Goal: Task Accomplishment & Management: Use online tool/utility

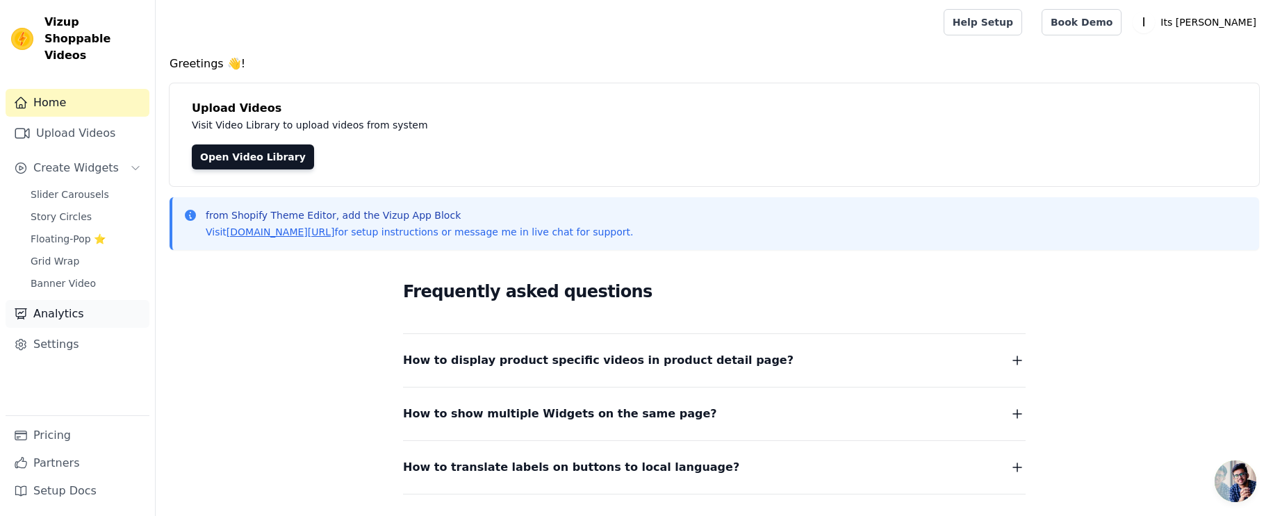
click at [56, 304] on link "Analytics" at bounding box center [78, 314] width 144 height 28
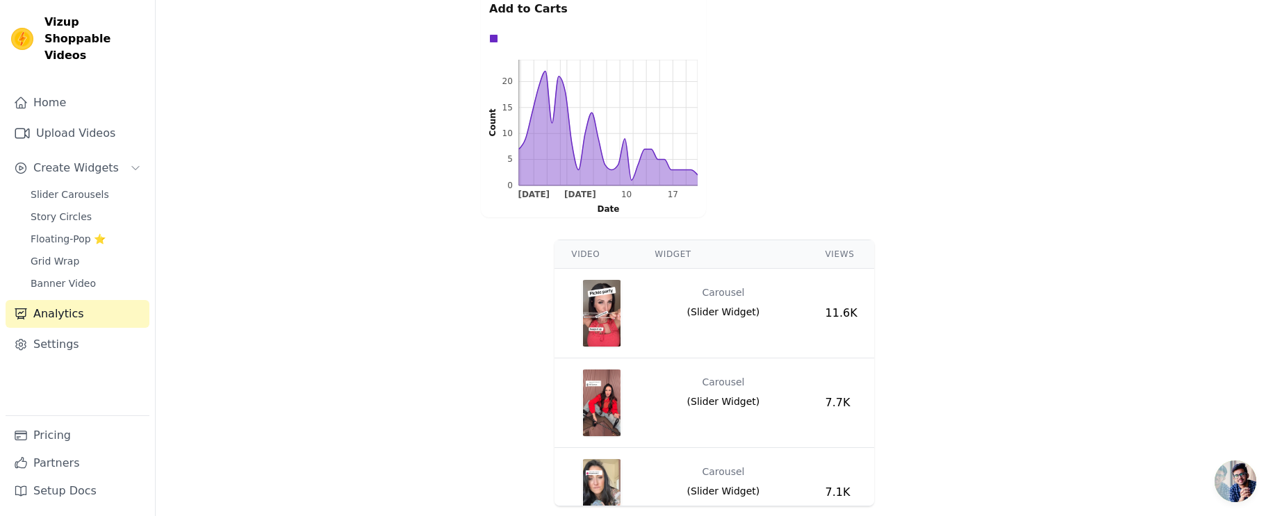
scroll to position [607, 0]
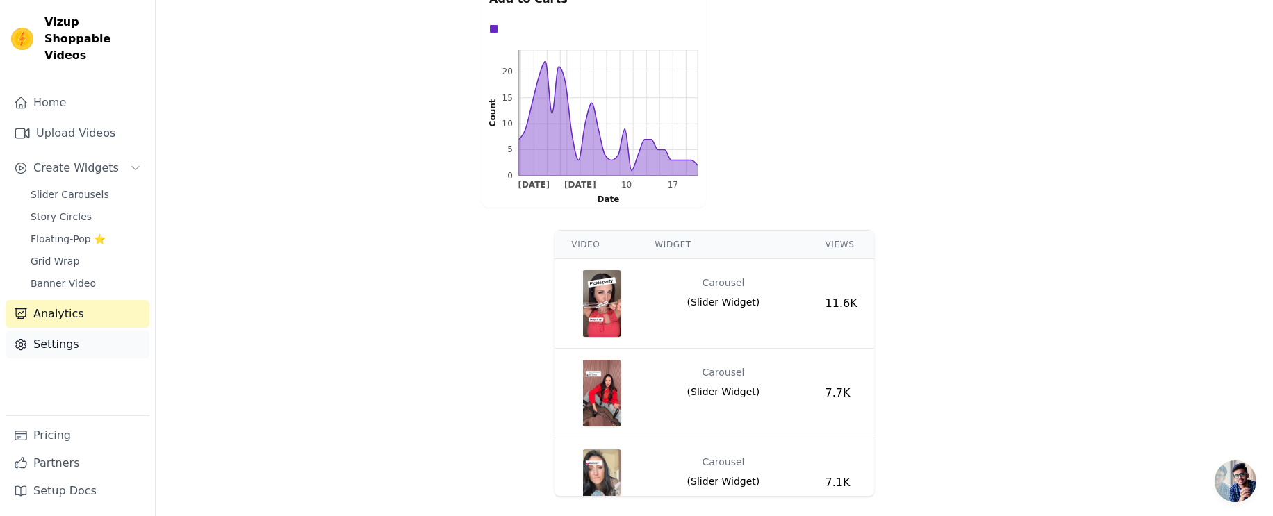
click at [97, 331] on link "Settings" at bounding box center [78, 345] width 144 height 28
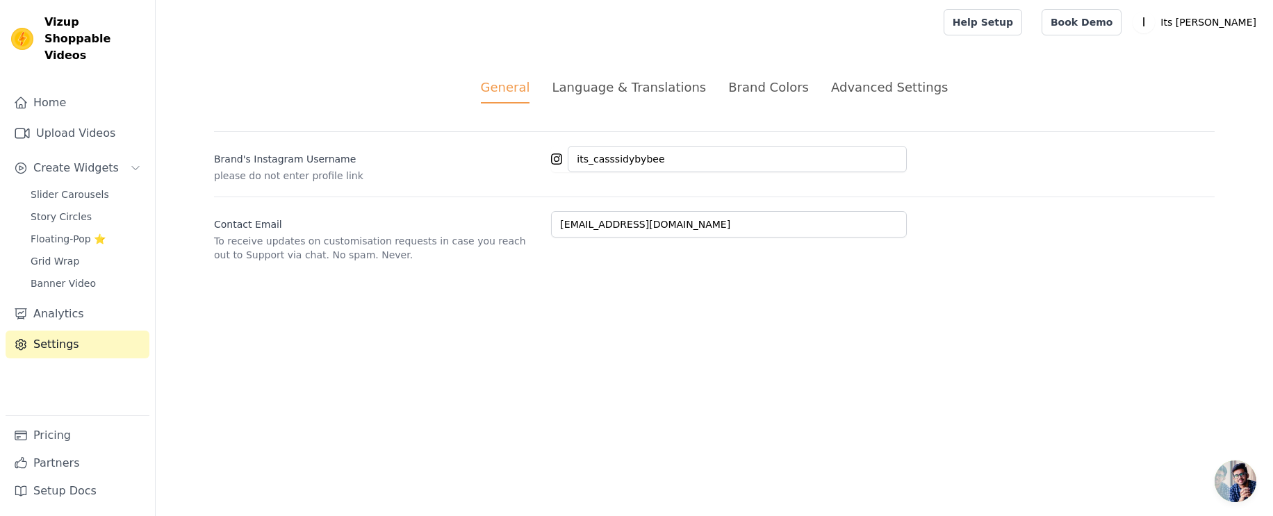
click at [764, 88] on div "Brand Colors" at bounding box center [768, 87] width 81 height 19
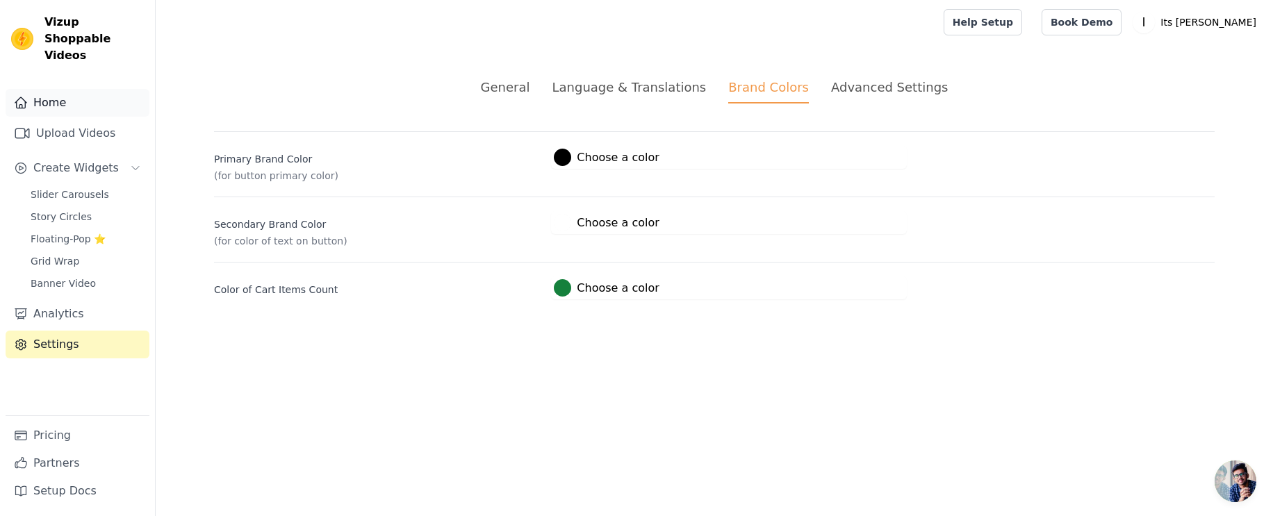
click at [53, 89] on link "Home" at bounding box center [78, 103] width 144 height 28
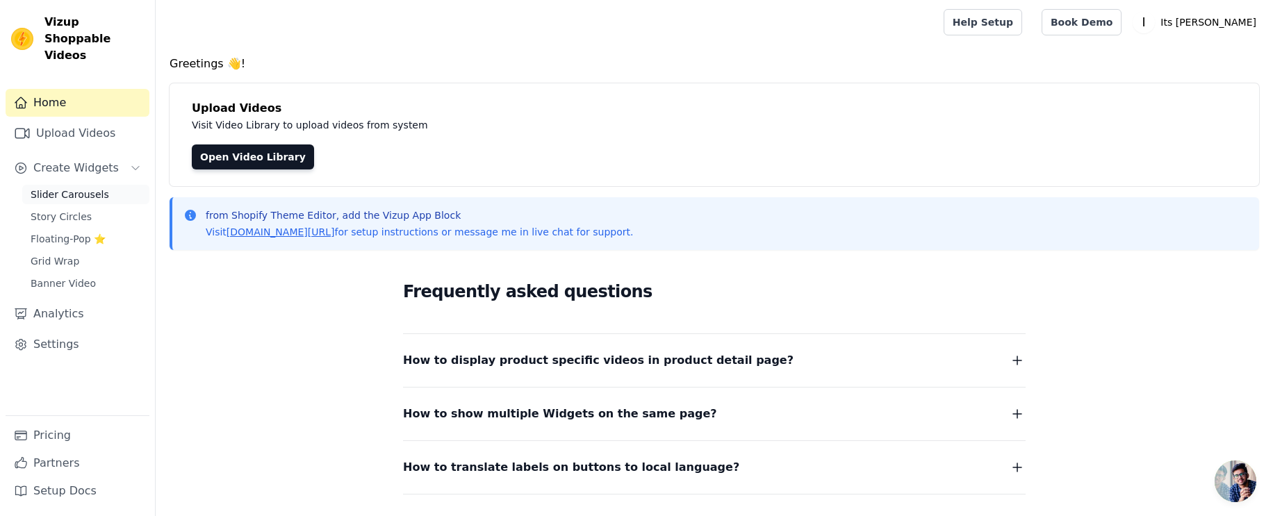
click at [93, 188] on span "Slider Carousels" at bounding box center [70, 195] width 79 height 14
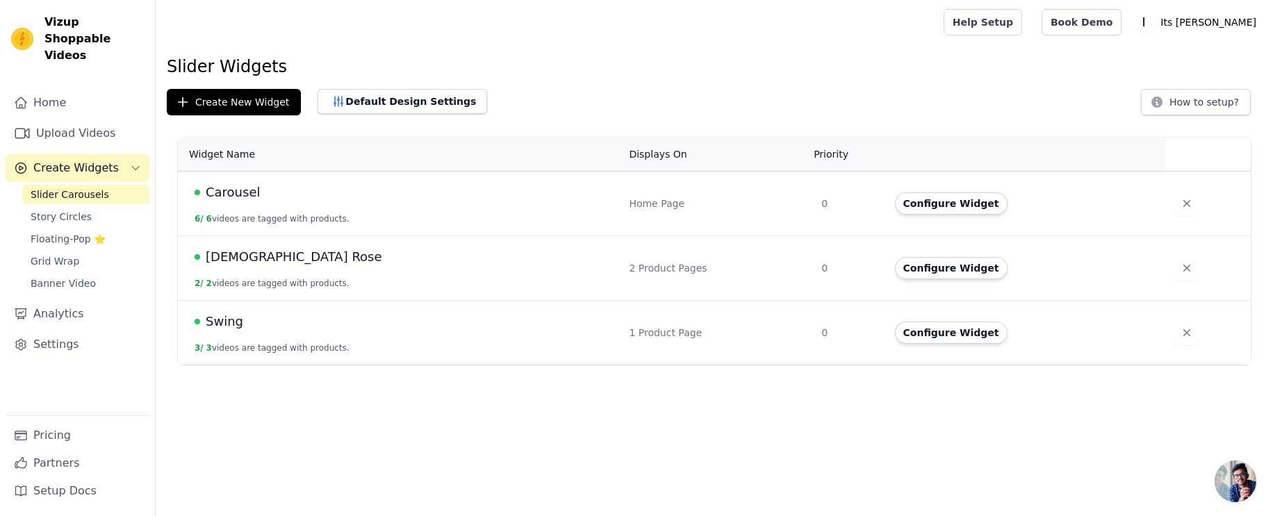
click at [236, 218] on button "6 / 6 videos are tagged with products." at bounding box center [272, 218] width 155 height 11
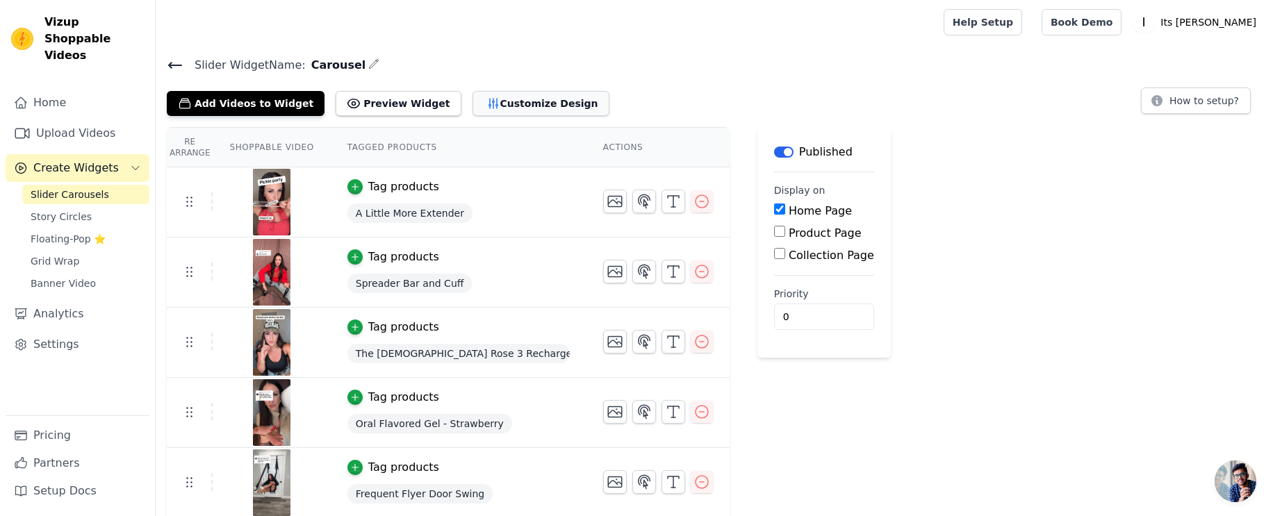
click at [523, 105] on button "Customize Design" at bounding box center [540, 103] width 137 height 25
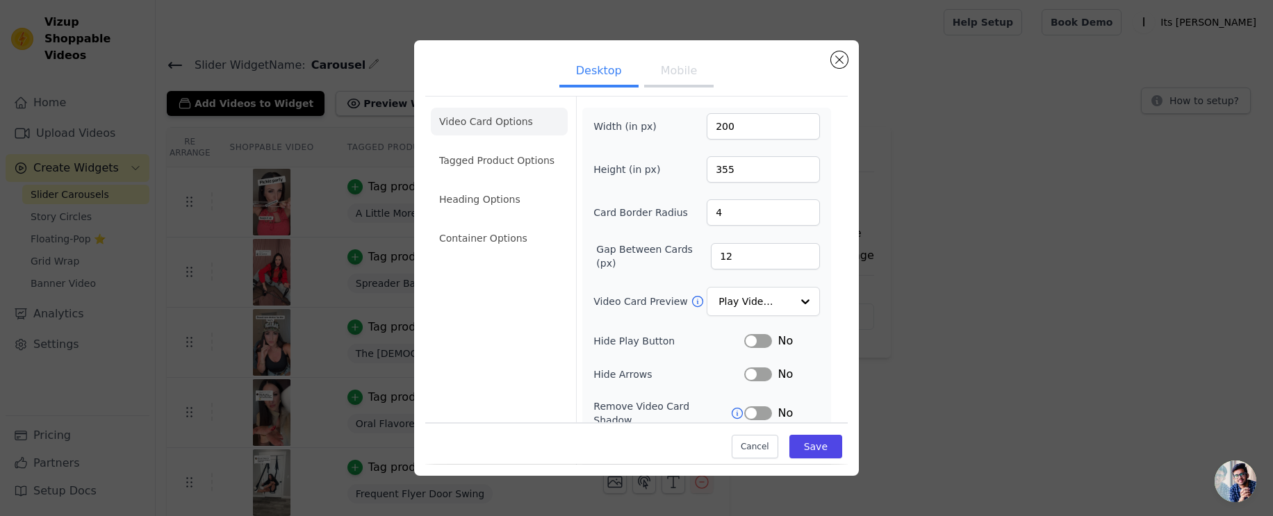
click at [678, 81] on button "Mobile" at bounding box center [678, 72] width 69 height 31
click at [745, 122] on input "200" at bounding box center [763, 126] width 113 height 26
type input "90"
click at [747, 173] on input "355" at bounding box center [763, 169] width 113 height 26
type input "160"
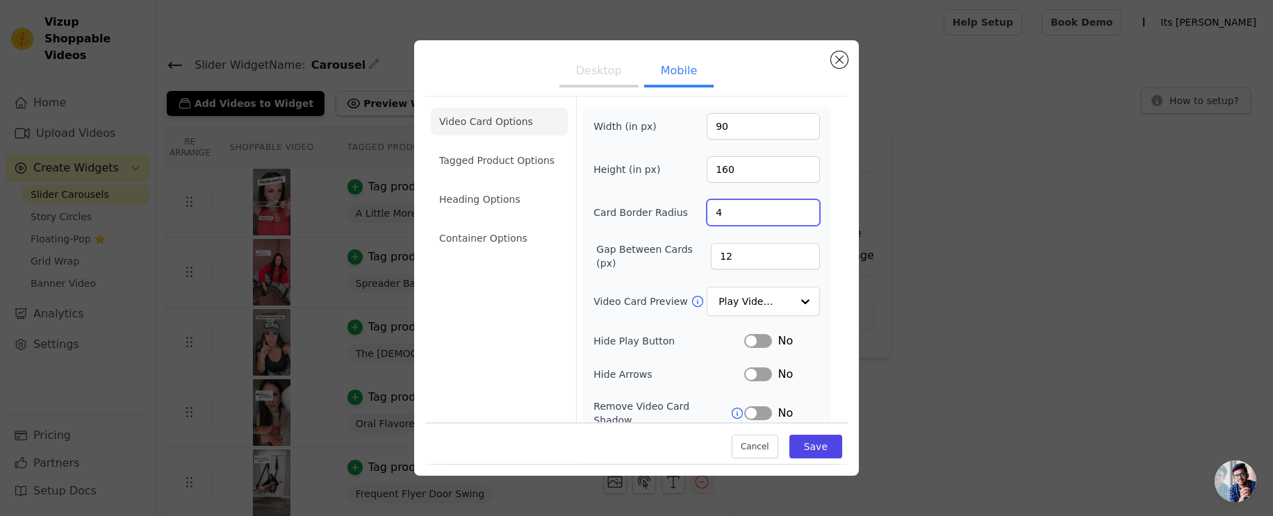
click at [755, 213] on input "4" at bounding box center [763, 212] width 113 height 26
click at [807, 217] on input "3" at bounding box center [763, 212] width 113 height 26
type input "2"
click at [807, 217] on input "2" at bounding box center [763, 212] width 113 height 26
click at [765, 256] on input "12" at bounding box center [765, 256] width 109 height 26
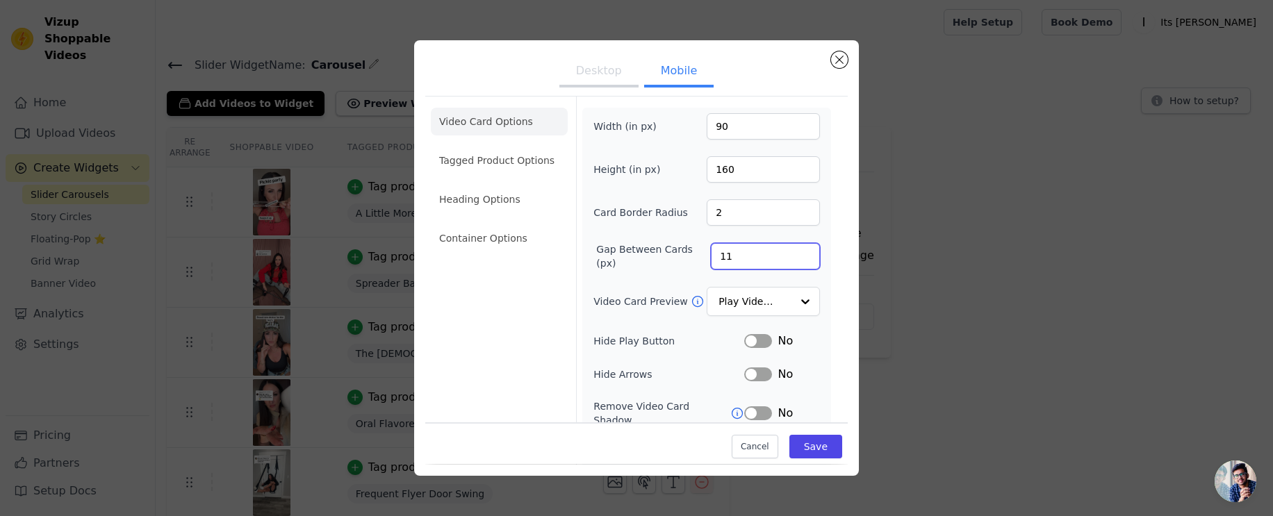
click at [807, 261] on input "11" at bounding box center [765, 256] width 109 height 26
click at [807, 261] on input "10" at bounding box center [765, 256] width 109 height 26
click at [807, 261] on input "9" at bounding box center [765, 256] width 109 height 26
type input "8"
click at [807, 261] on input "8" at bounding box center [765, 256] width 109 height 26
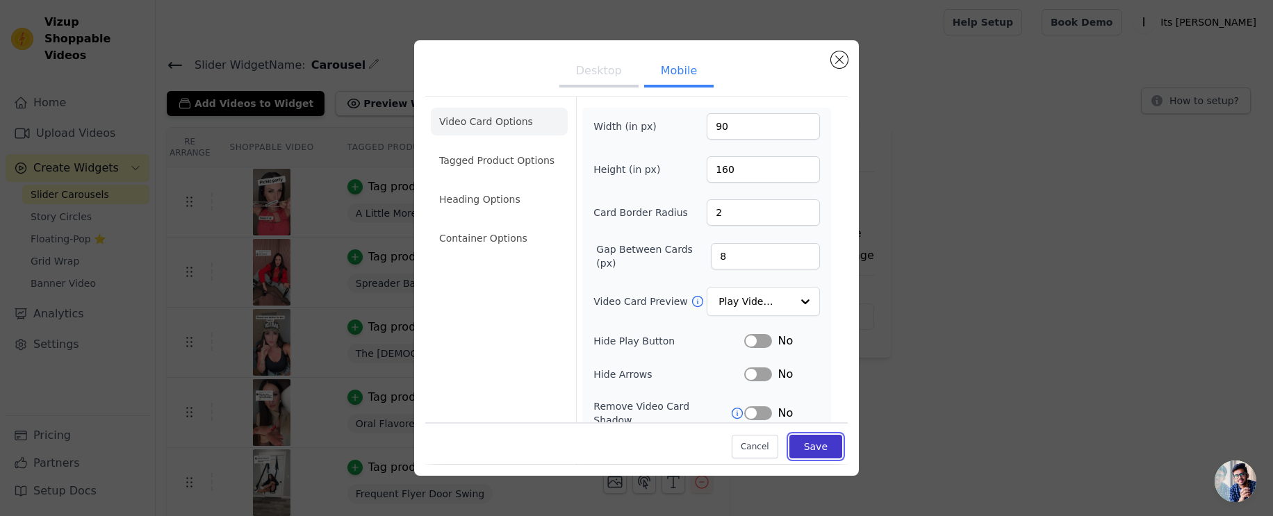
click at [825, 446] on button "Save" at bounding box center [815, 448] width 53 height 24
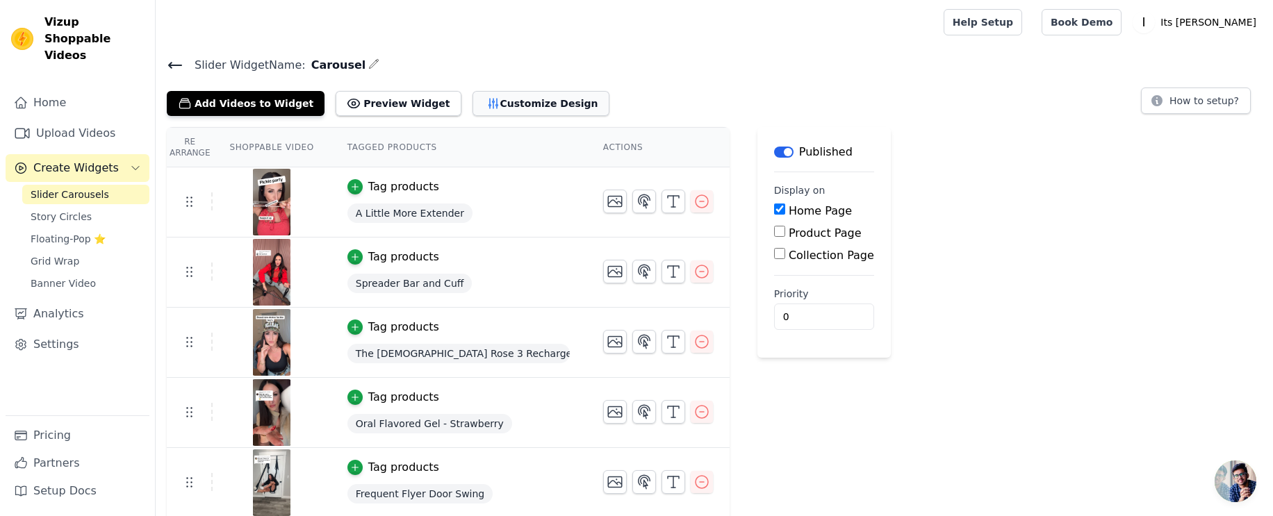
click at [474, 108] on button "Customize Design" at bounding box center [540, 103] width 137 height 25
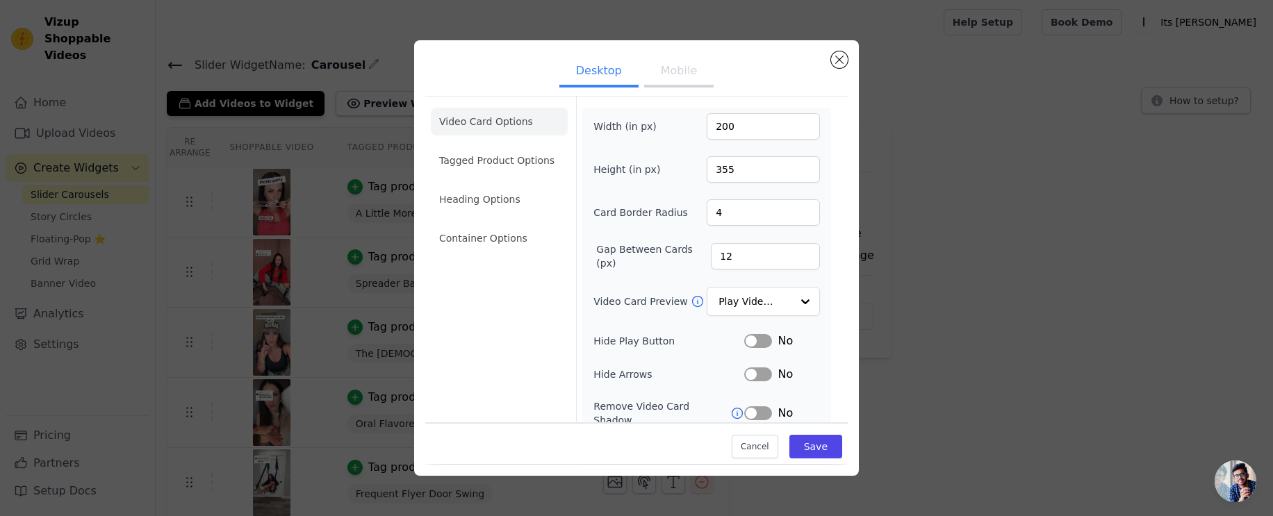
click at [677, 76] on button "Mobile" at bounding box center [678, 72] width 69 height 31
click at [741, 174] on input "160" at bounding box center [763, 169] width 113 height 26
click at [803, 167] on input "161" at bounding box center [763, 169] width 113 height 26
click at [803, 167] on input "162" at bounding box center [763, 169] width 113 height 26
click at [803, 167] on input "163" at bounding box center [763, 169] width 113 height 26
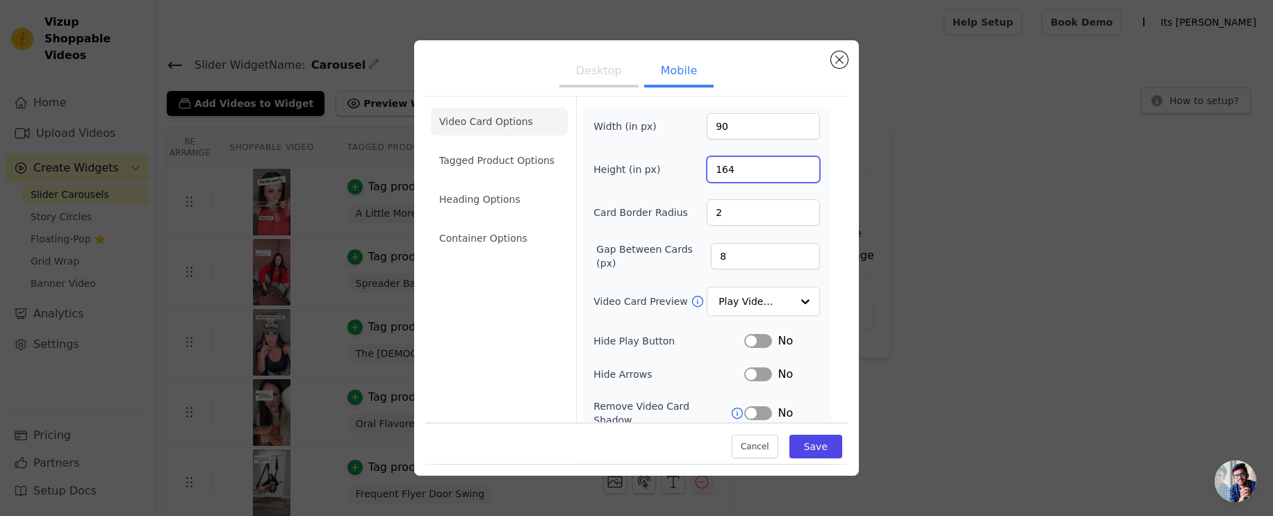
click at [803, 167] on input "164" at bounding box center [763, 169] width 113 height 26
click at [804, 166] on input "165" at bounding box center [763, 169] width 113 height 26
click at [804, 166] on input "166" at bounding box center [763, 169] width 113 height 26
click at [804, 166] on input "167" at bounding box center [763, 169] width 113 height 26
click at [804, 166] on input "168" at bounding box center [763, 169] width 113 height 26
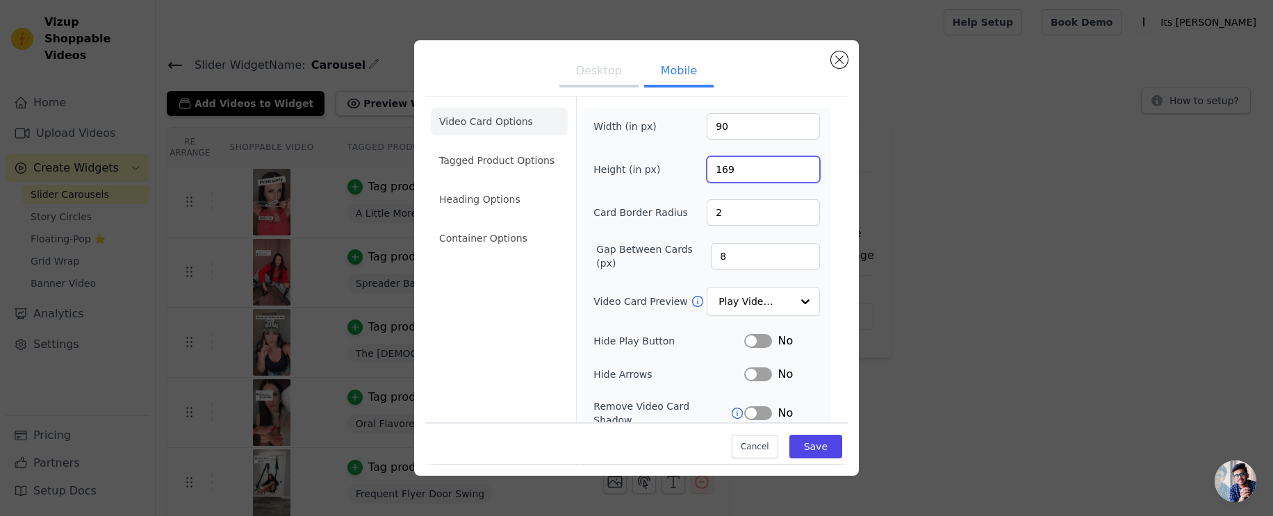
click at [804, 166] on input "169" at bounding box center [763, 169] width 113 height 26
click at [804, 166] on input "170" at bounding box center [763, 169] width 113 height 26
click at [804, 166] on input "171" at bounding box center [763, 169] width 113 height 26
click at [804, 166] on input "172" at bounding box center [763, 169] width 113 height 26
click at [804, 166] on input "173" at bounding box center [763, 169] width 113 height 26
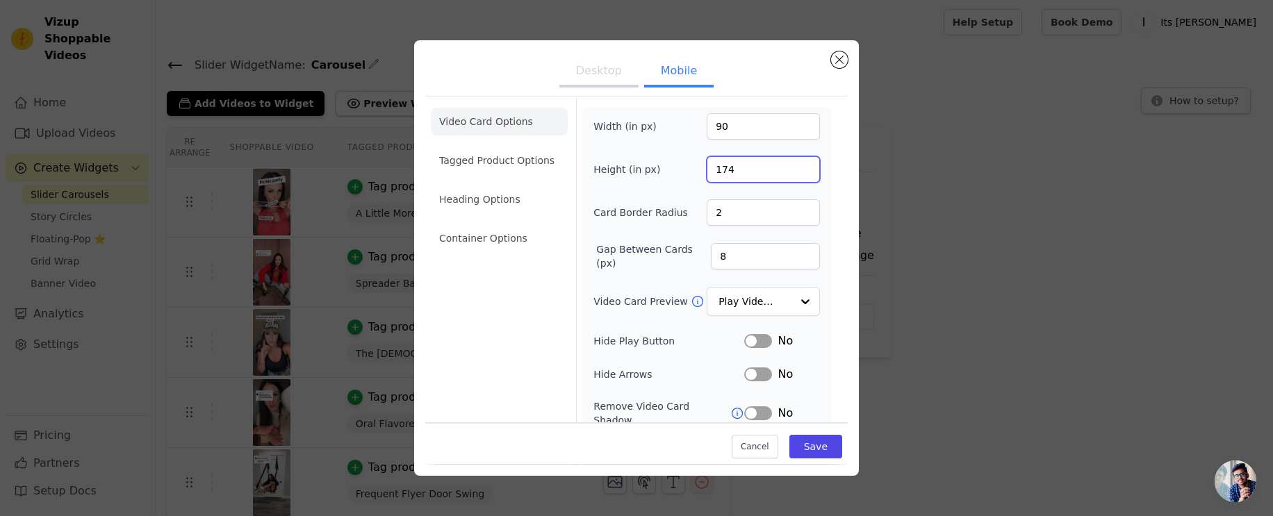
click at [804, 166] on input "174" at bounding box center [763, 169] width 113 height 26
type input "175"
click at [804, 166] on input "175" at bounding box center [763, 169] width 113 height 26
click at [835, 445] on button "Save" at bounding box center [815, 448] width 53 height 24
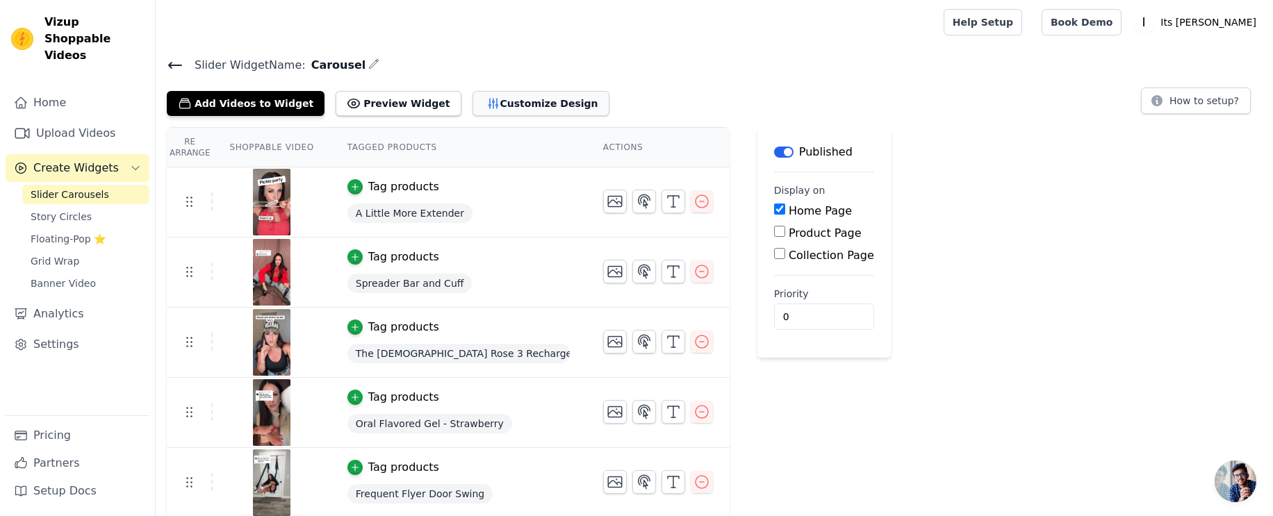
click at [495, 106] on button "Customize Design" at bounding box center [540, 103] width 137 height 25
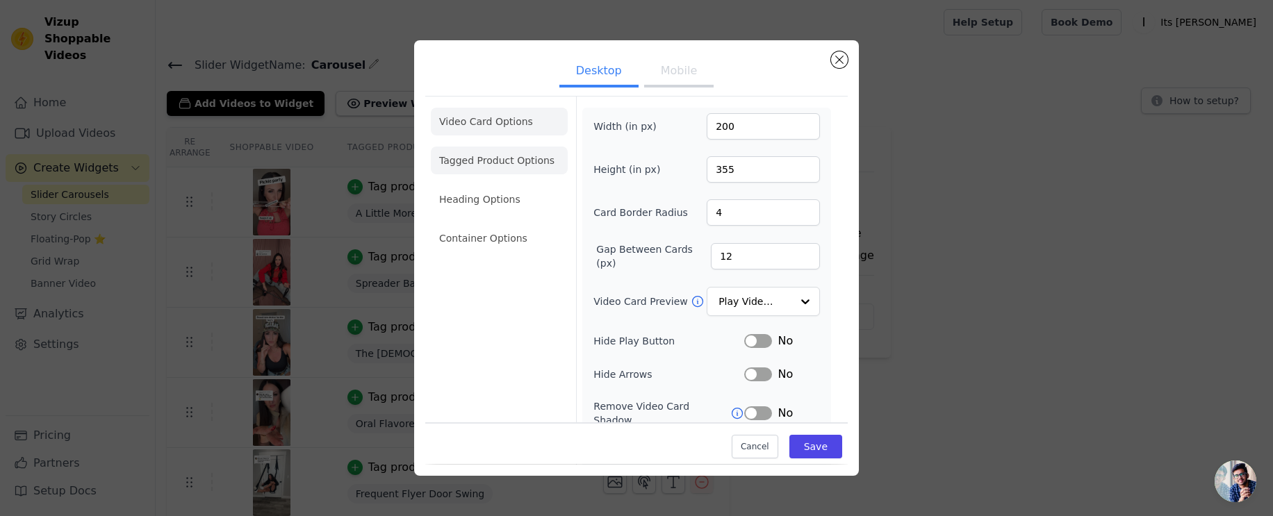
click at [493, 224] on li "Tagged Product Options" at bounding box center [499, 238] width 137 height 28
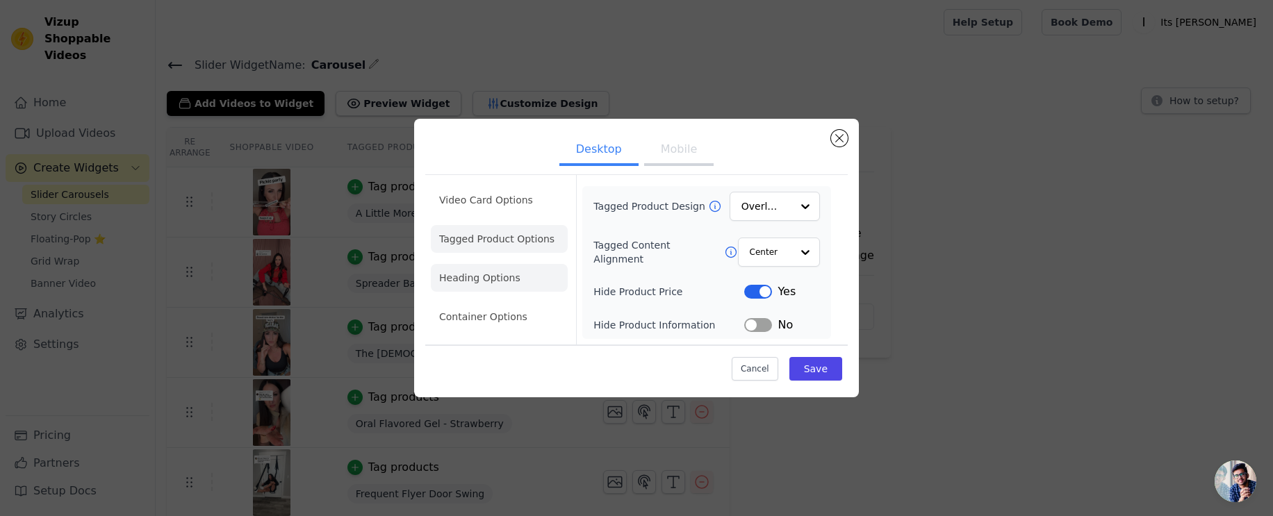
click at [486, 280] on li "Heading Options" at bounding box center [499, 278] width 137 height 28
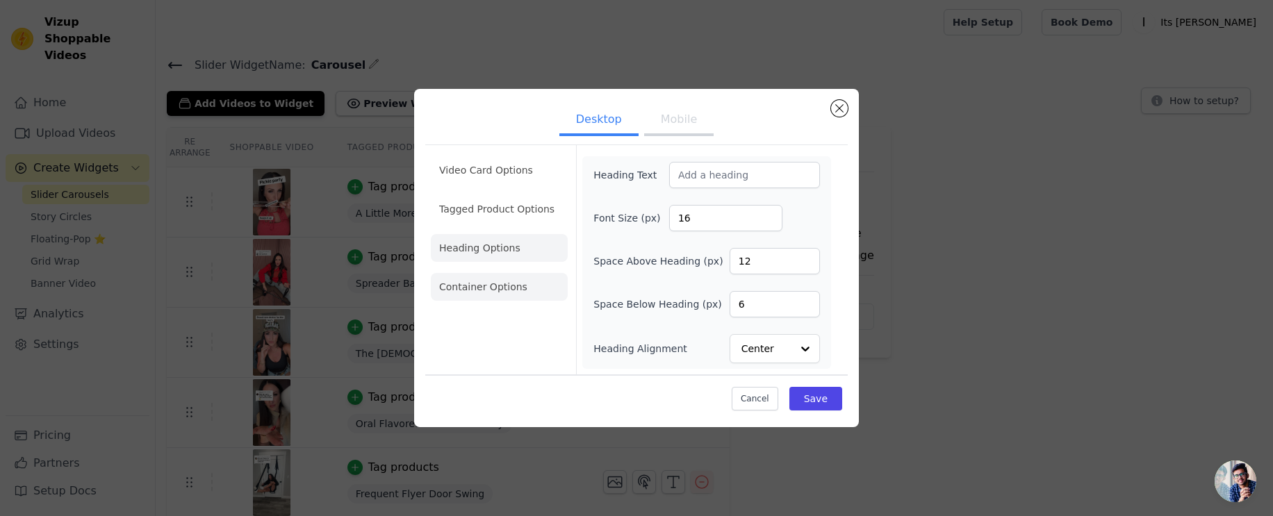
click at [493, 288] on li "Container Options" at bounding box center [499, 287] width 137 height 28
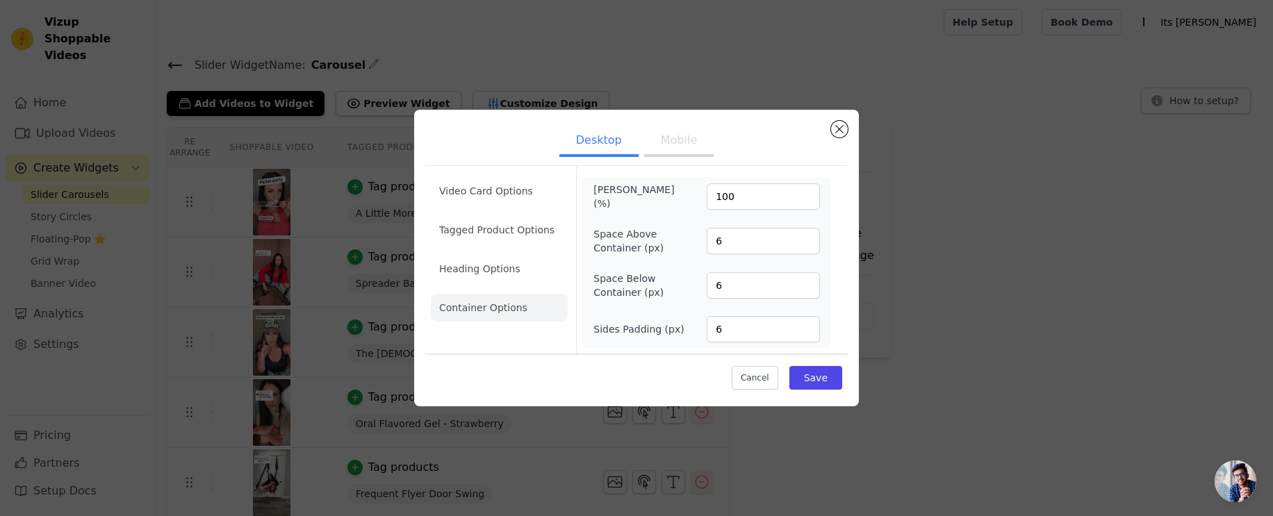
click at [675, 143] on button "Mobile" at bounding box center [678, 141] width 69 height 31
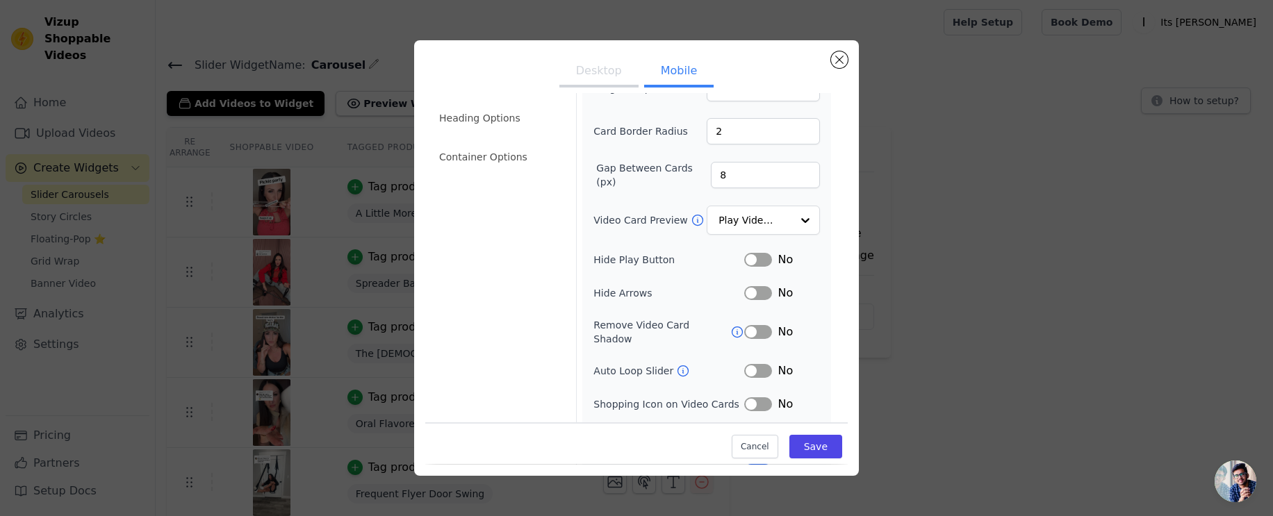
scroll to position [138, 0]
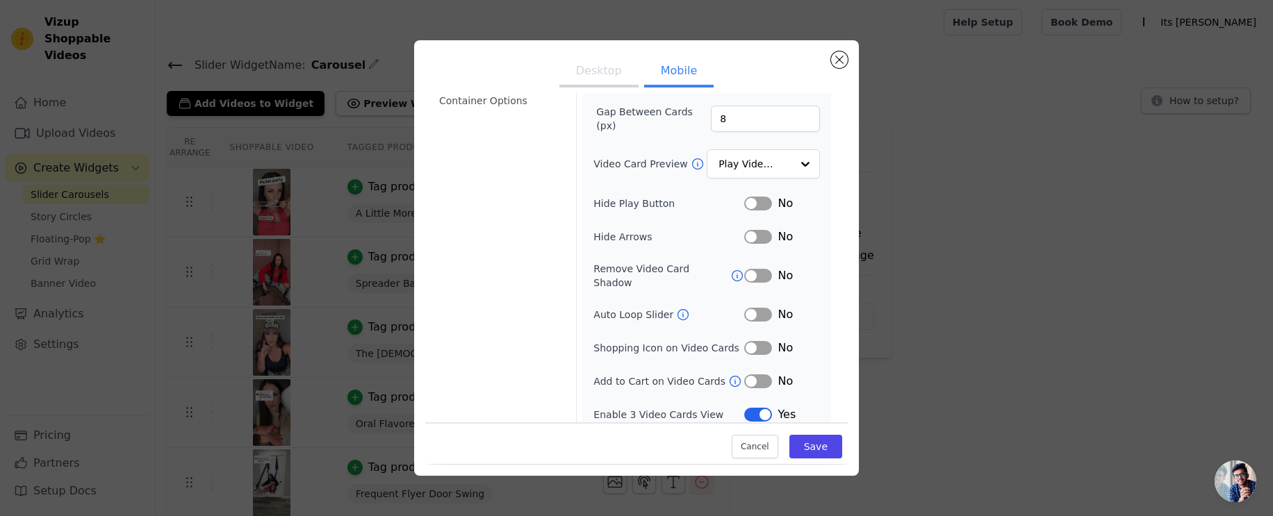
click at [748, 341] on button "Label" at bounding box center [758, 348] width 28 height 14
click at [761, 341] on button "Label" at bounding box center [758, 348] width 28 height 14
click at [759, 341] on button "Label" at bounding box center [758, 348] width 28 height 14
click at [729, 374] on icon at bounding box center [735, 381] width 14 height 14
click at [748, 374] on button "Label" at bounding box center [758, 381] width 28 height 14
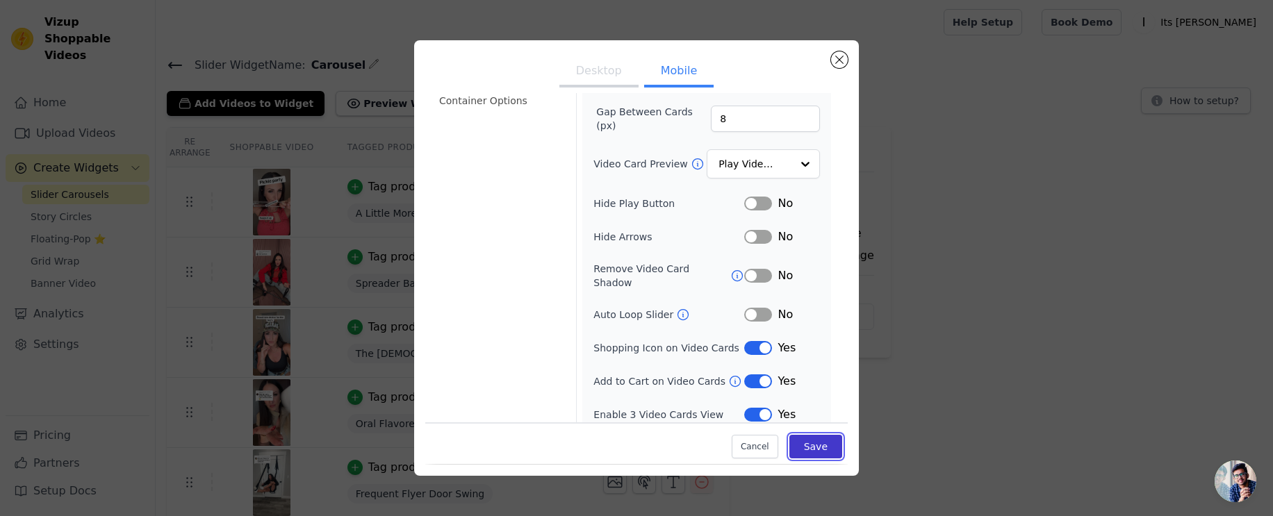
click at [828, 443] on button "Save" at bounding box center [815, 448] width 53 height 24
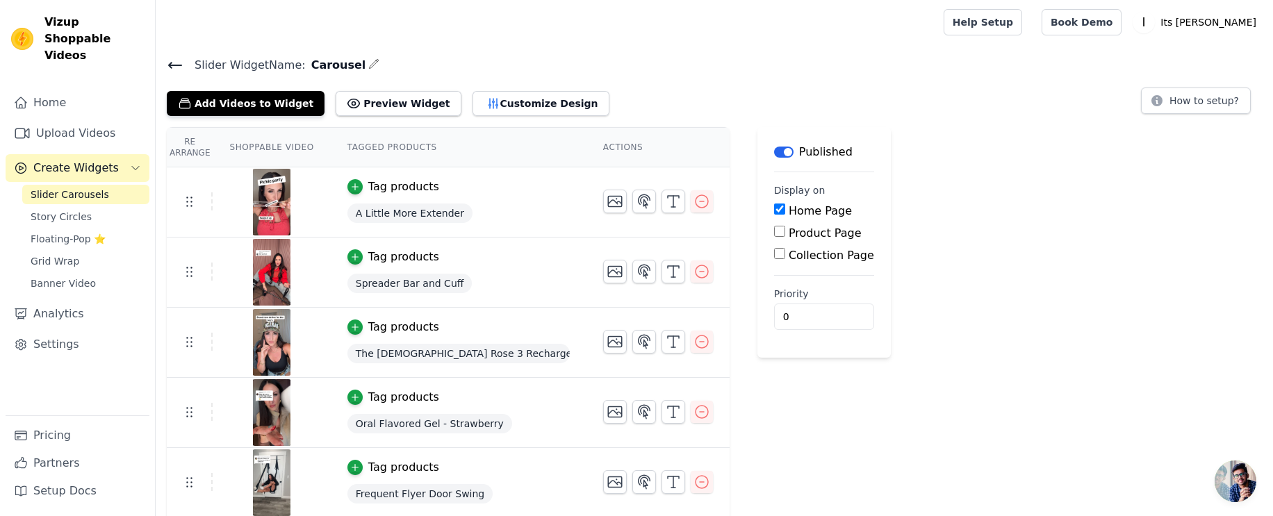
click at [170, 63] on icon at bounding box center [175, 66] width 13 height 6
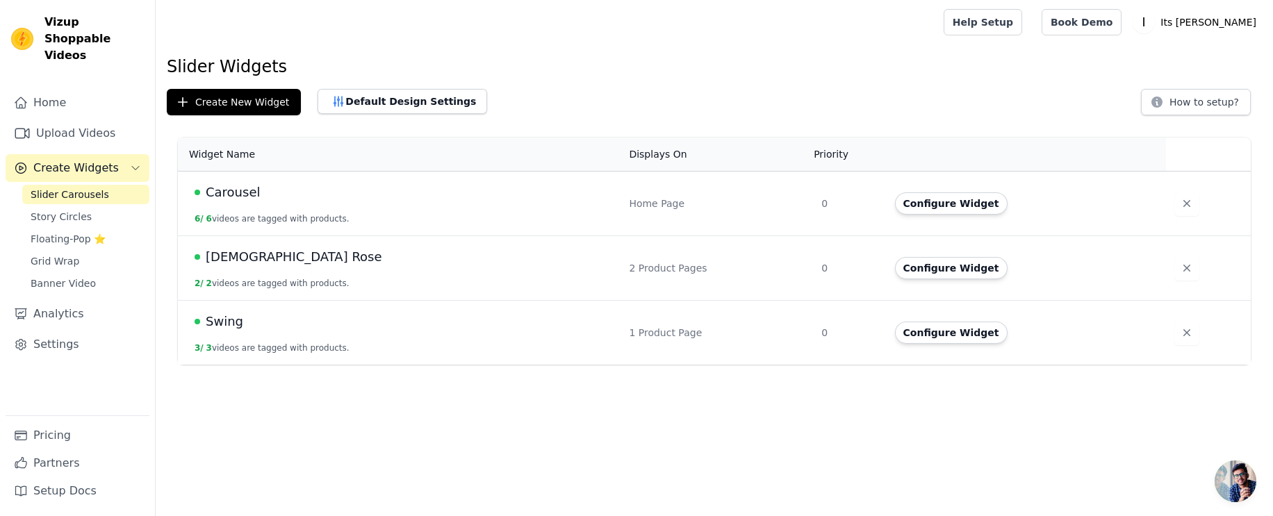
click at [246, 255] on span "Male Rose" at bounding box center [294, 256] width 176 height 19
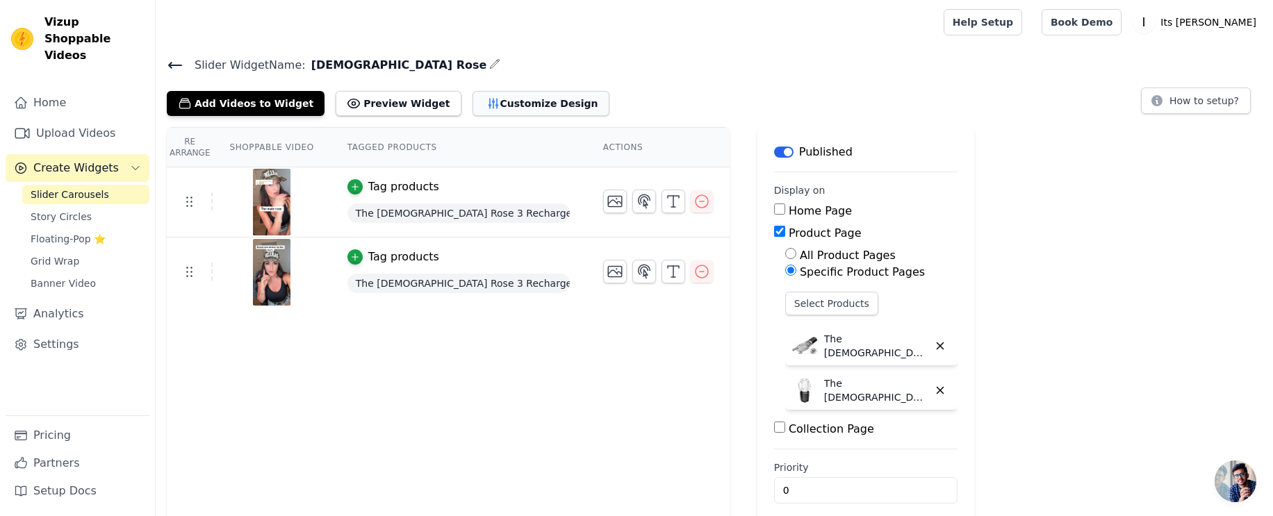
click at [509, 101] on button "Customize Design" at bounding box center [540, 103] width 137 height 25
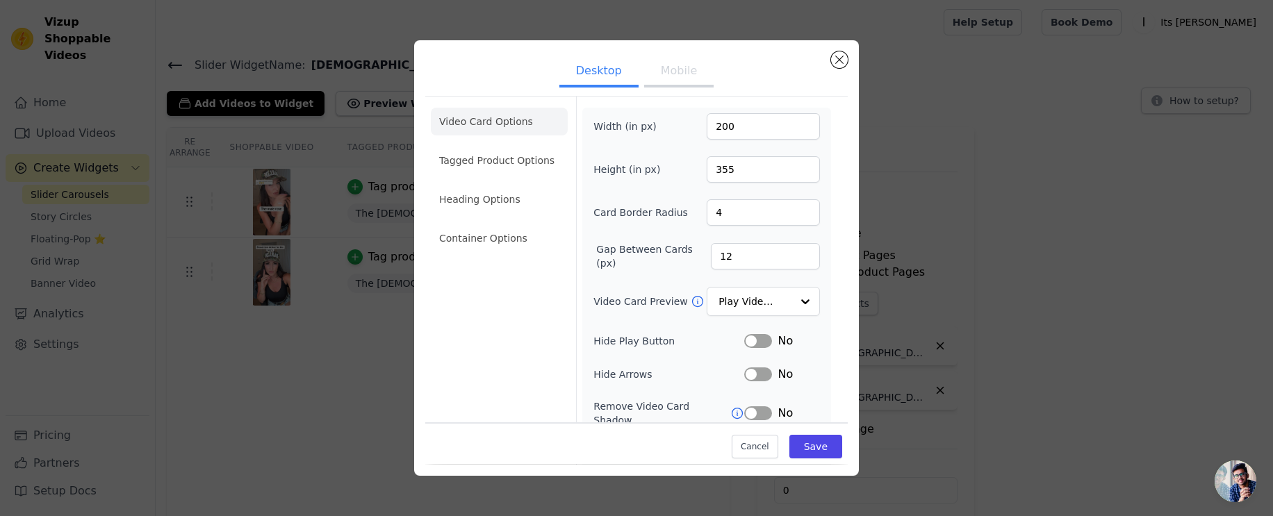
click at [669, 68] on button "Mobile" at bounding box center [678, 72] width 69 height 31
click at [749, 131] on input "200" at bounding box center [763, 126] width 113 height 26
type input "90"
click at [737, 170] on input "355" at bounding box center [763, 169] width 113 height 26
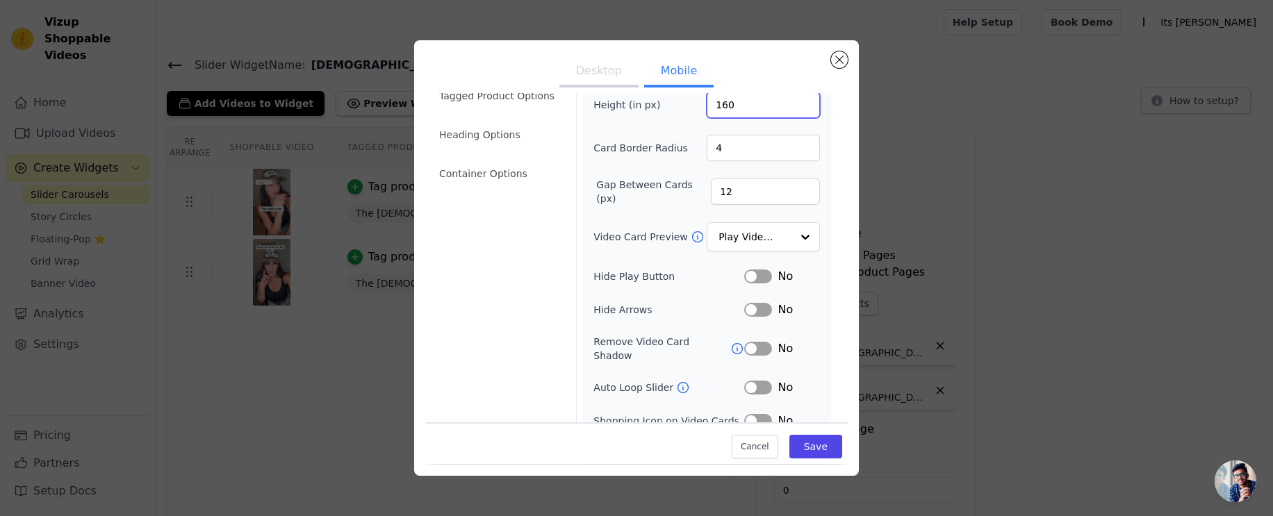
scroll to position [98, 0]
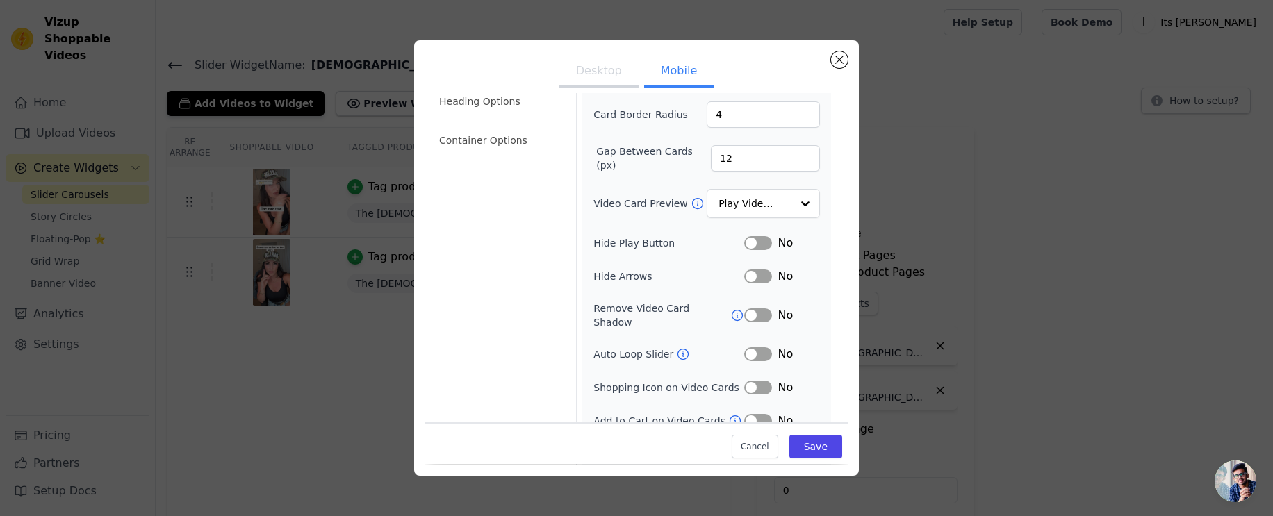
type input "160"
click at [757, 414] on button "Label" at bounding box center [758, 421] width 28 height 14
click at [757, 381] on button "Label" at bounding box center [758, 388] width 28 height 14
click at [815, 446] on button "Save" at bounding box center [815, 448] width 53 height 24
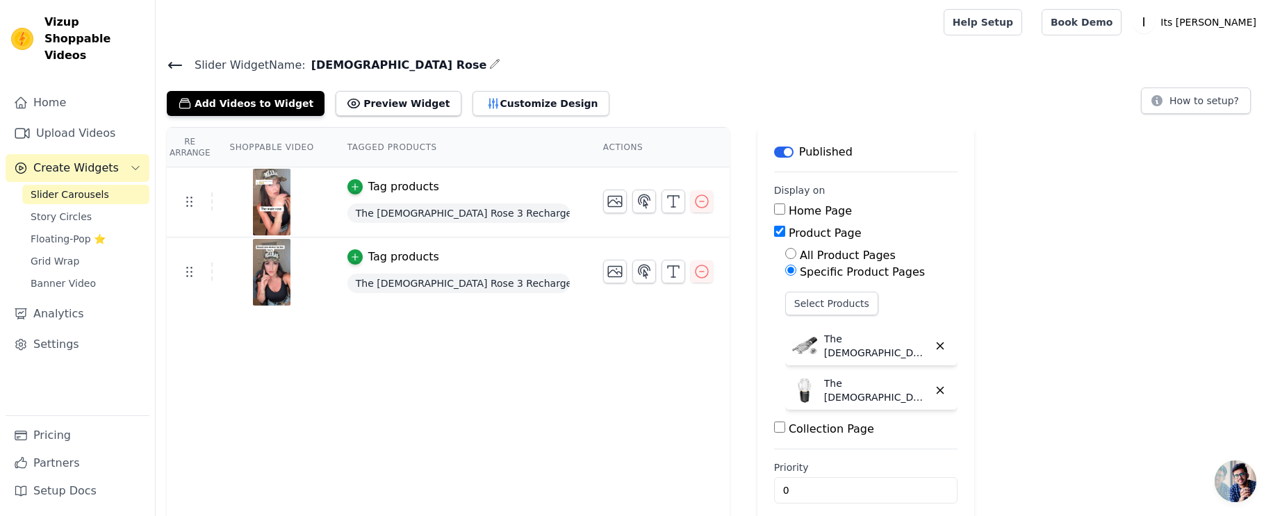
click at [177, 62] on icon at bounding box center [175, 65] width 17 height 17
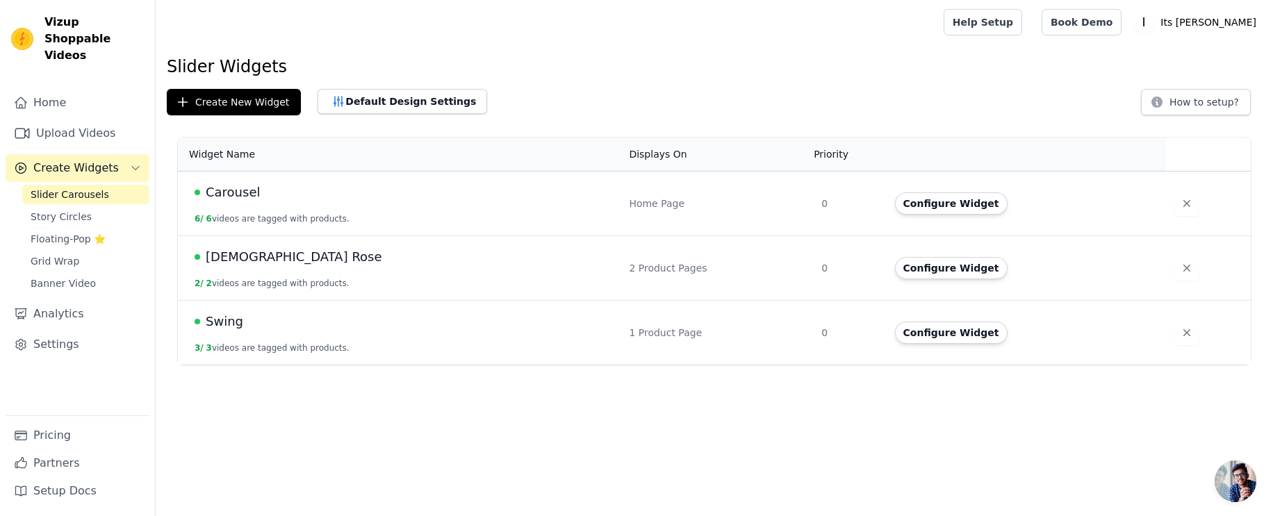
click at [216, 322] on span "Swing" at bounding box center [225, 321] width 38 height 19
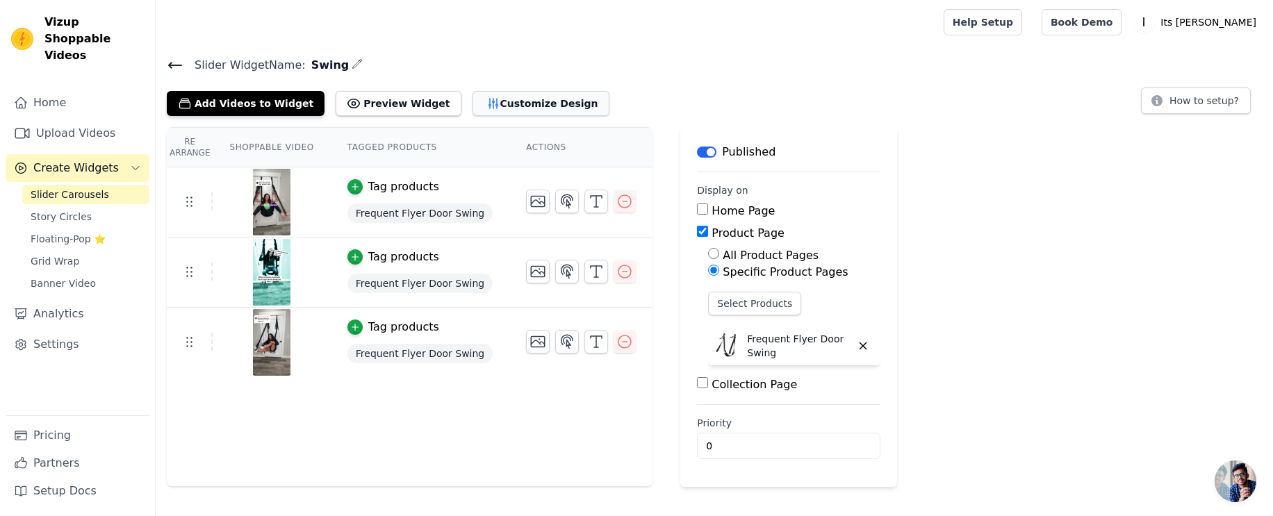
click at [503, 99] on button "Customize Design" at bounding box center [540, 103] width 137 height 25
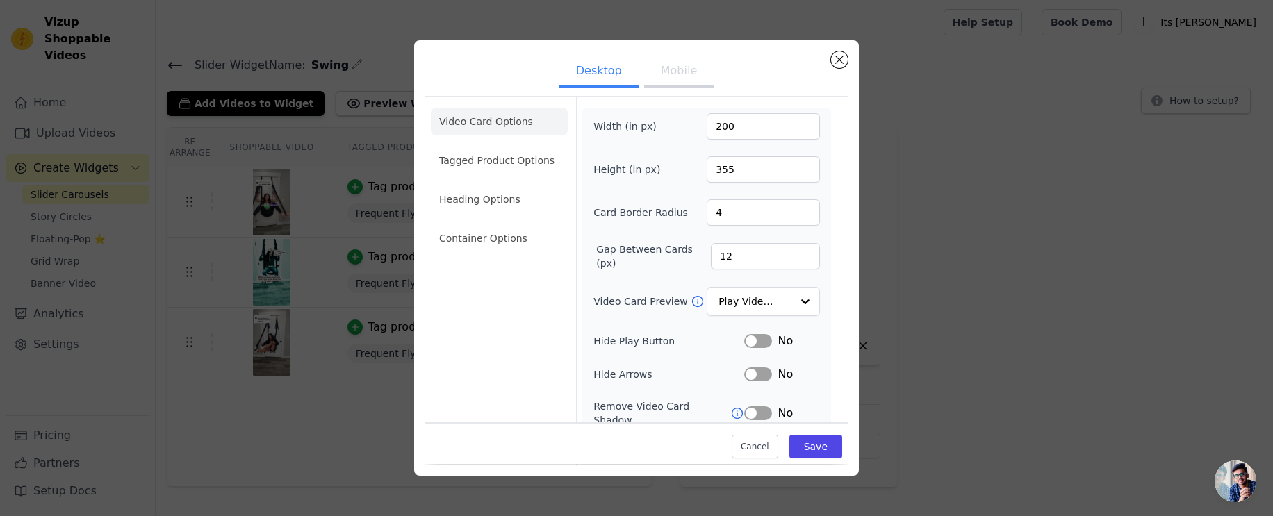
click at [678, 73] on button "Mobile" at bounding box center [678, 72] width 69 height 31
click at [743, 125] on input "200" at bounding box center [763, 126] width 113 height 26
type input "90"
click at [750, 172] on input "355" at bounding box center [763, 169] width 113 height 26
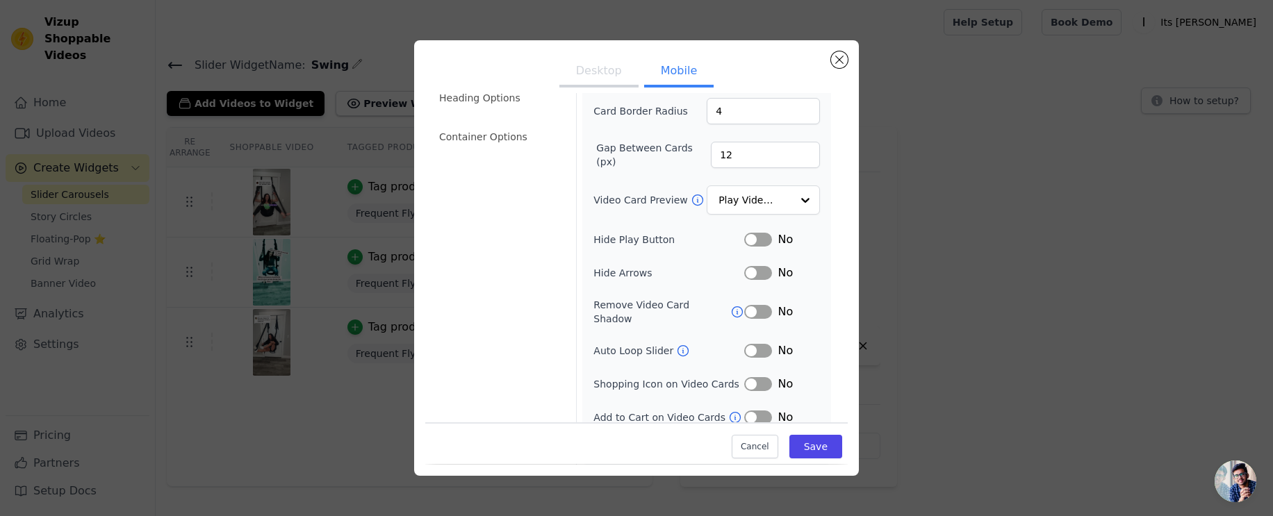
scroll to position [138, 0]
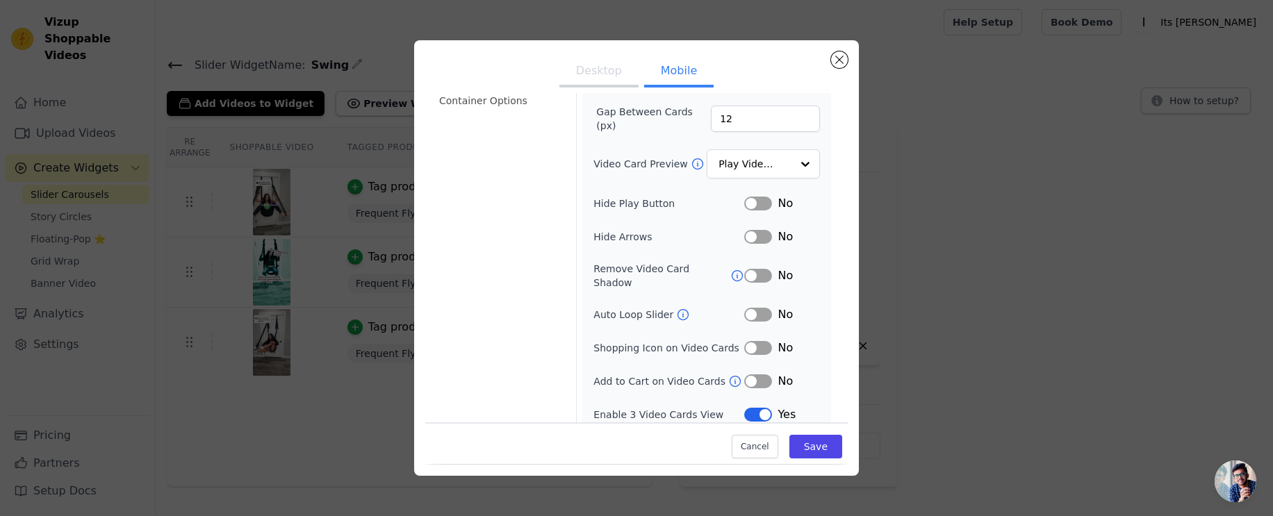
type input "160"
click at [755, 374] on button "Label" at bounding box center [758, 381] width 28 height 14
click at [755, 341] on button "Label" at bounding box center [758, 348] width 28 height 14
click at [824, 444] on button "Save" at bounding box center [815, 448] width 53 height 24
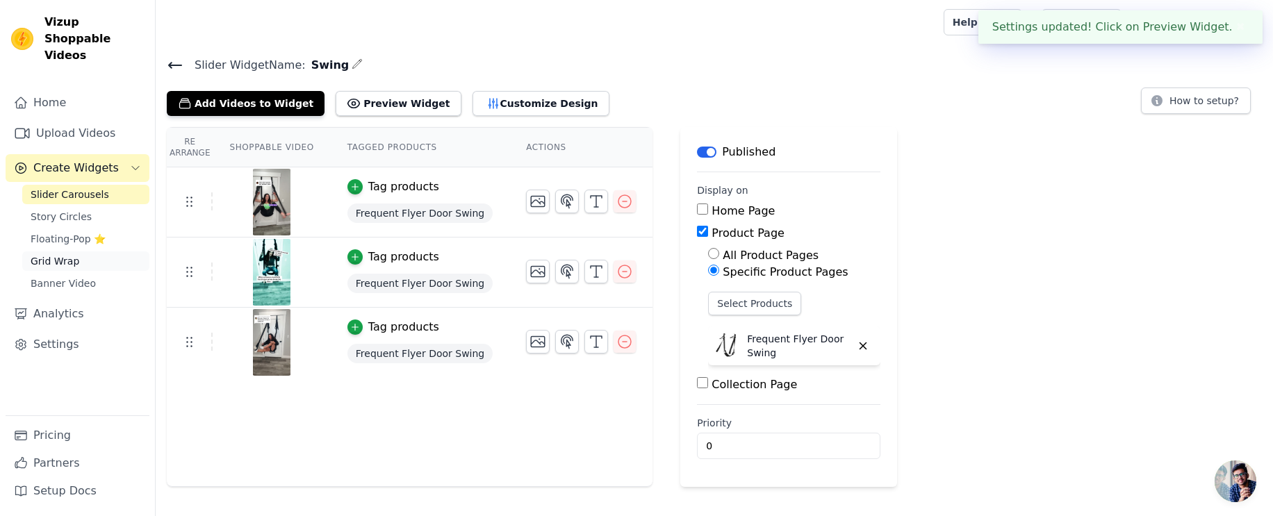
click at [79, 252] on link "Grid Wrap" at bounding box center [85, 261] width 127 height 19
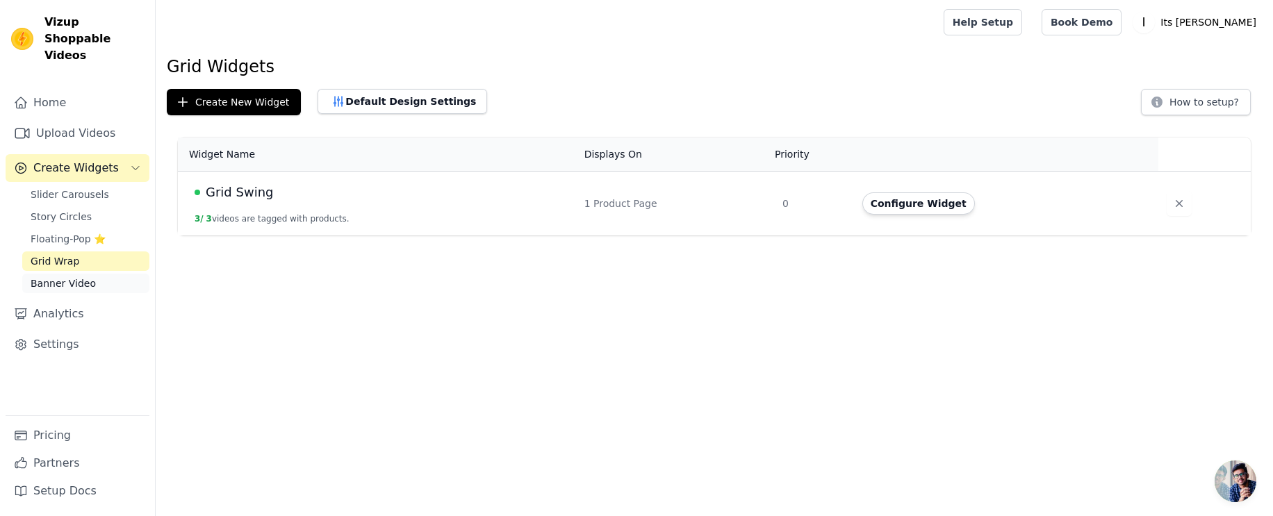
click at [80, 277] on span "Banner Video" at bounding box center [63, 284] width 65 height 14
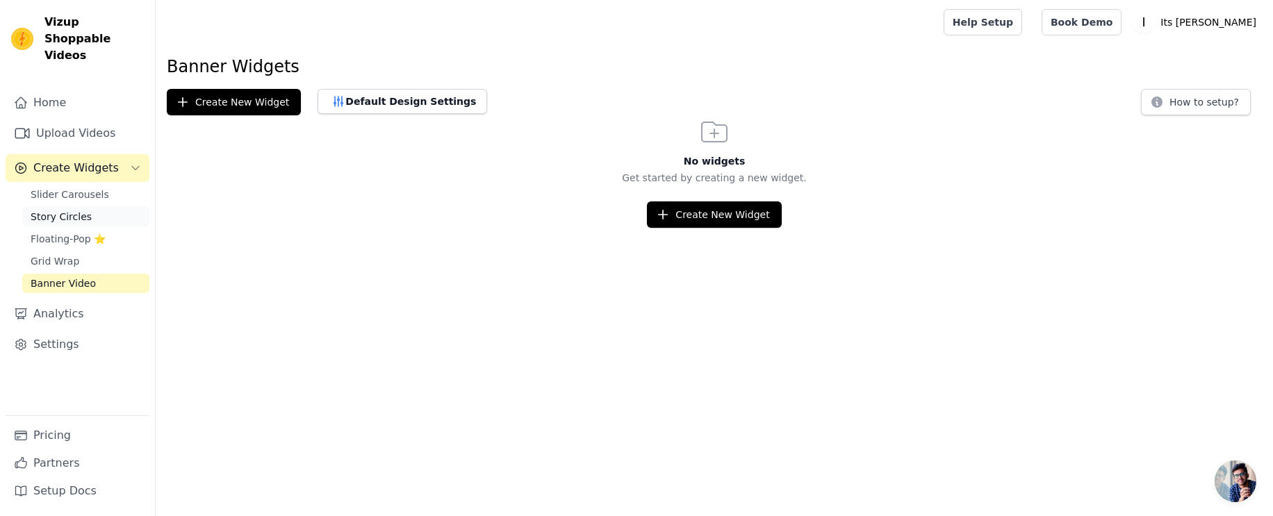
click at [72, 210] on span "Story Circles" at bounding box center [61, 217] width 61 height 14
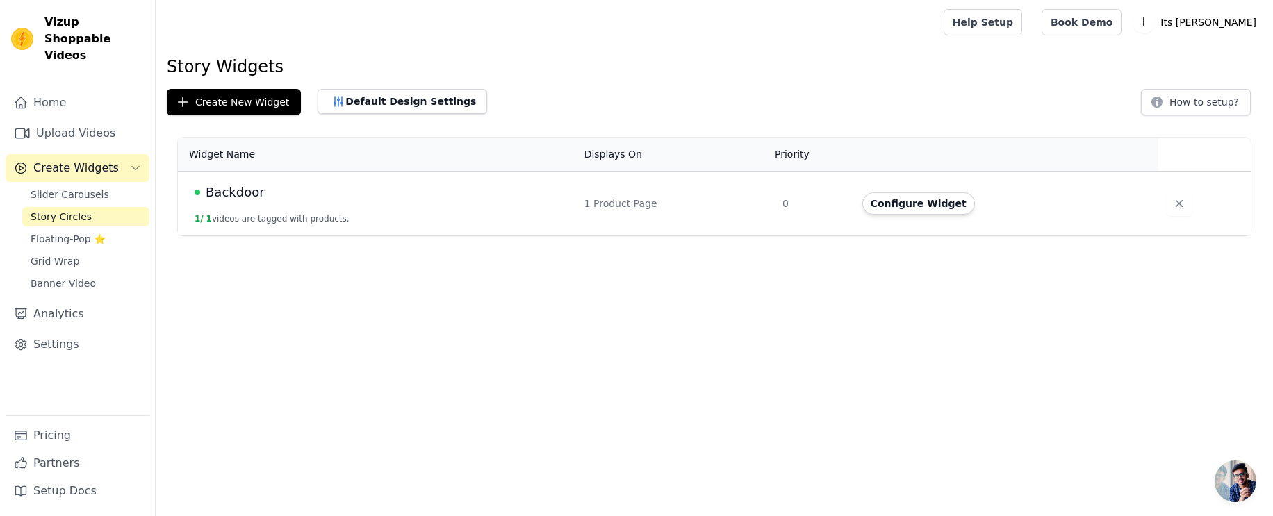
click at [225, 189] on span "Backdoor" at bounding box center [235, 192] width 59 height 19
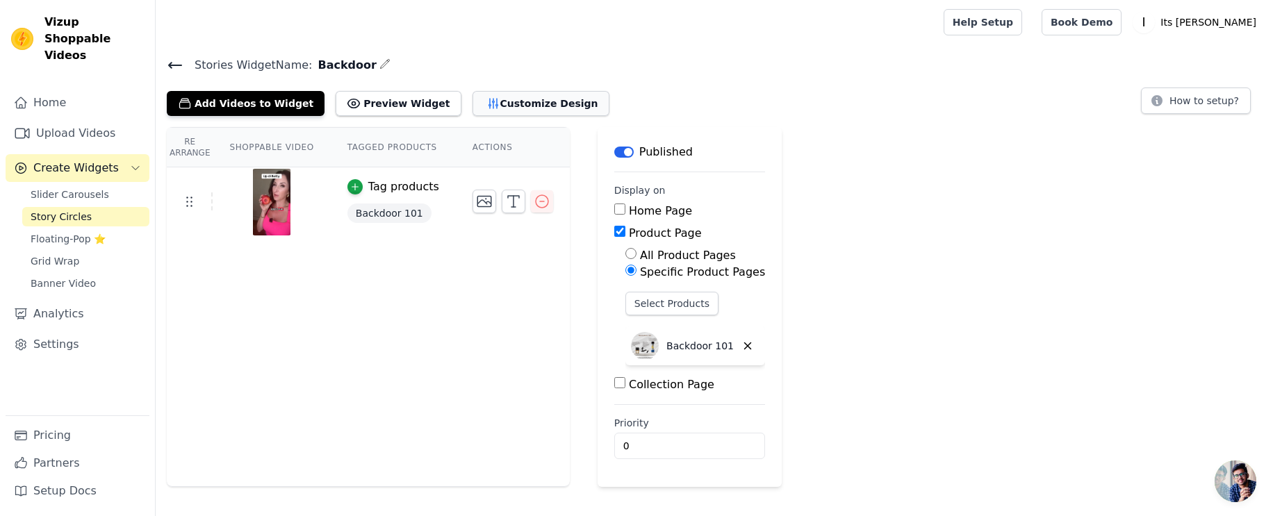
click at [506, 94] on button "Customize Design" at bounding box center [540, 103] width 137 height 25
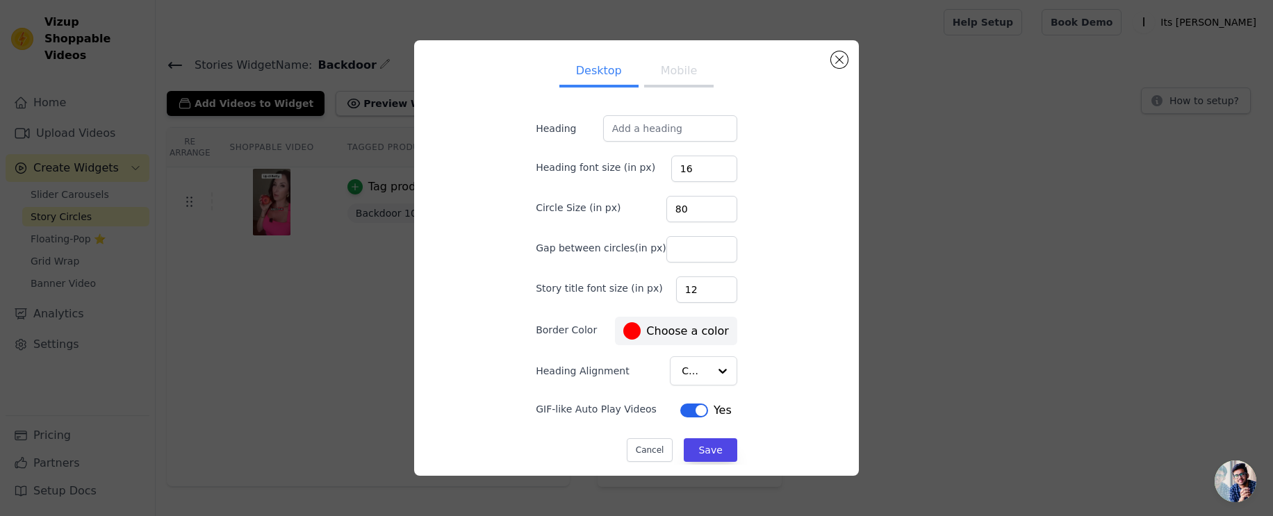
click at [675, 69] on button "Mobile" at bounding box center [678, 72] width 69 height 31
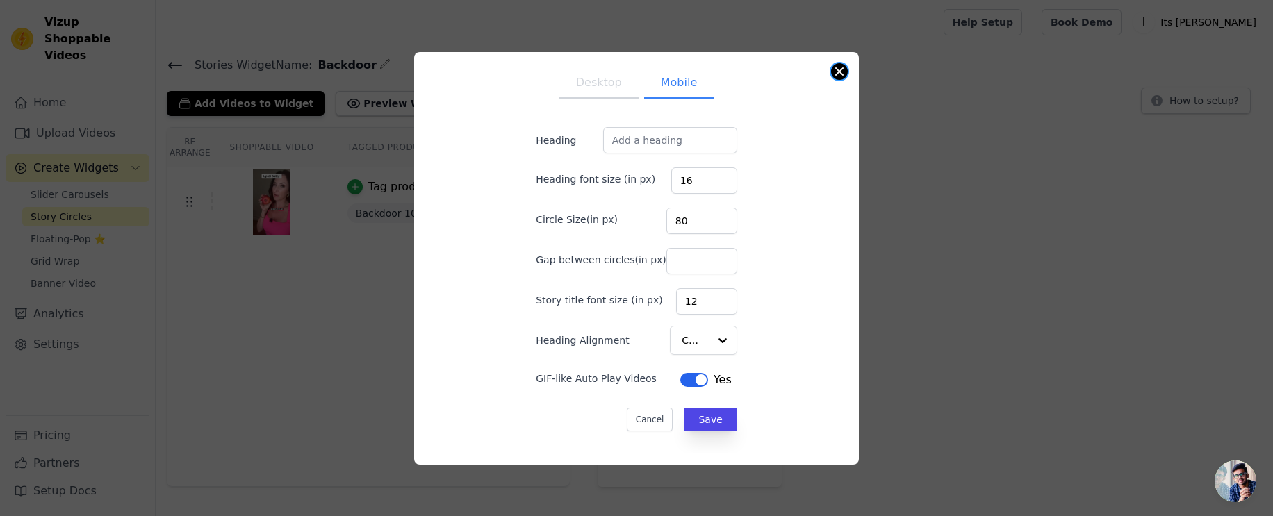
click at [834, 69] on button "Close modal" at bounding box center [839, 71] width 17 height 17
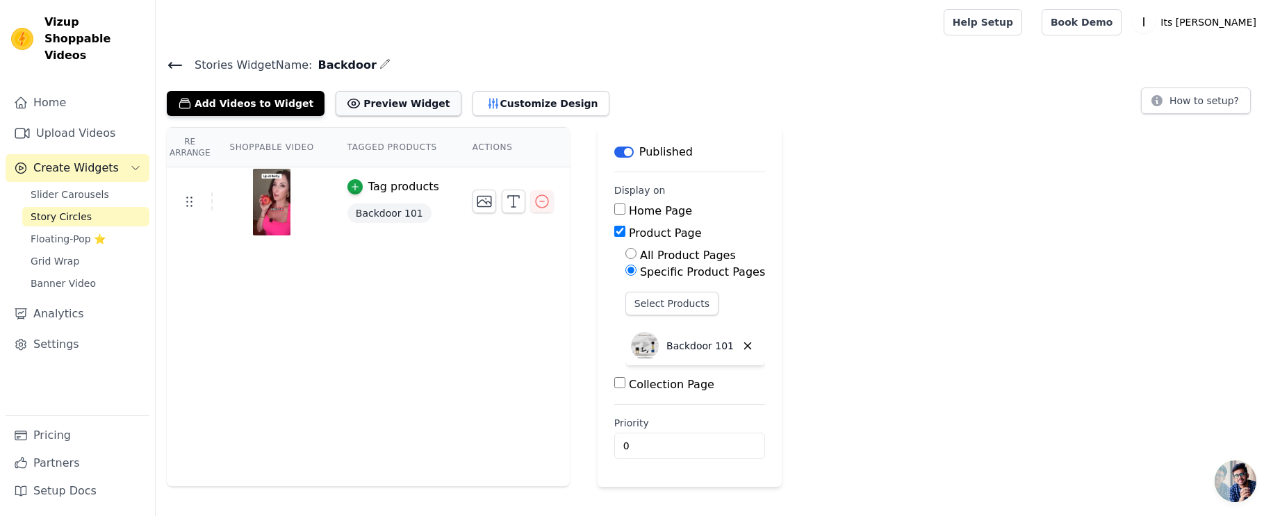
click at [386, 98] on button "Preview Widget" at bounding box center [398, 103] width 125 height 25
click at [60, 232] on span "Floating-Pop ⭐" at bounding box center [68, 239] width 75 height 14
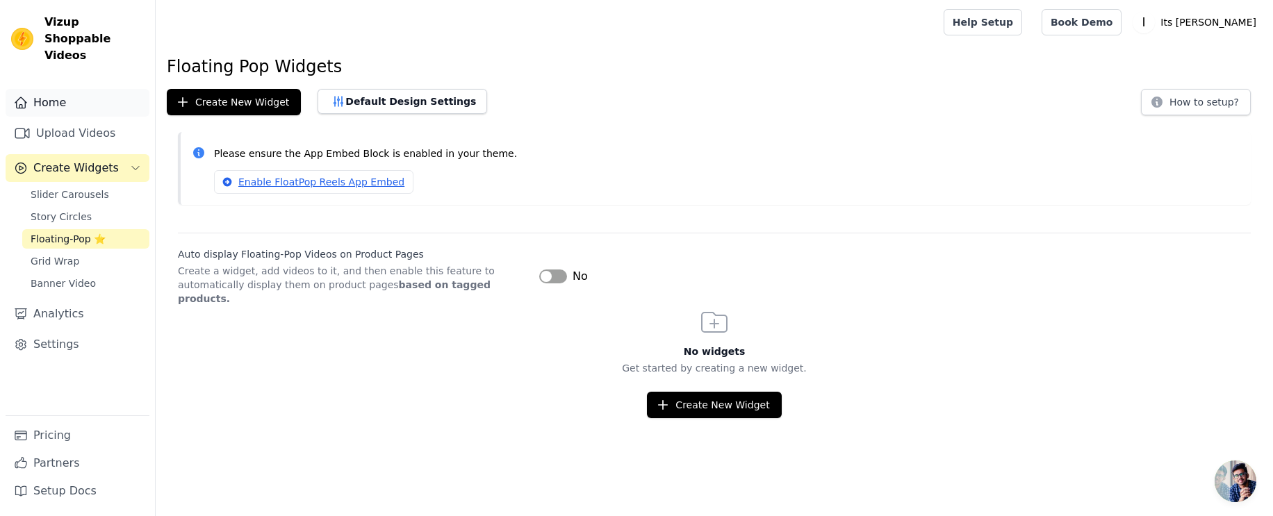
click at [52, 89] on link "Home" at bounding box center [78, 103] width 144 height 28
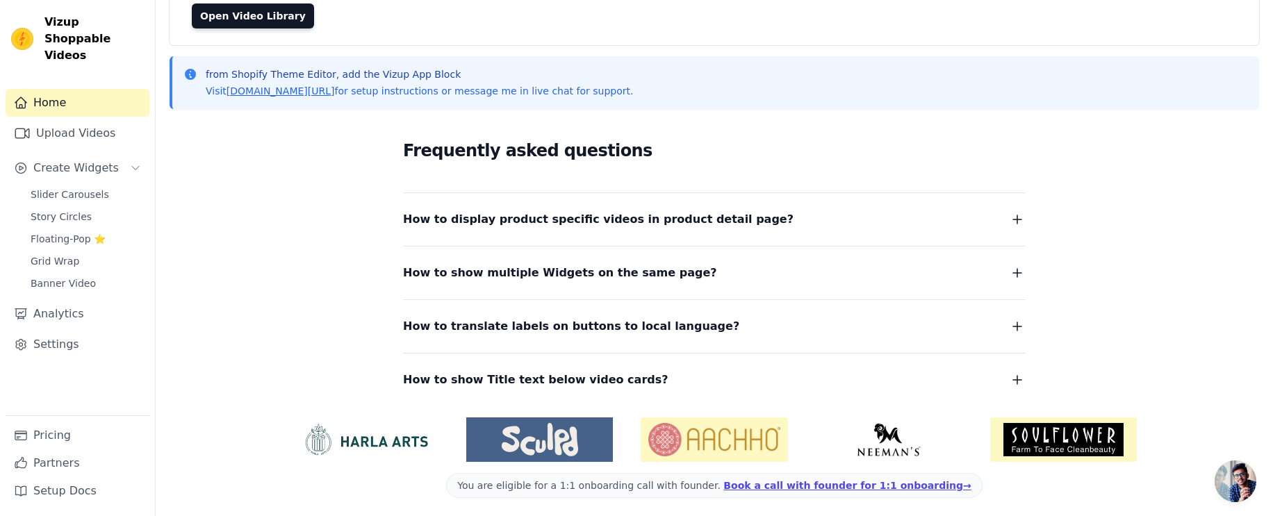
scroll to position [145, 0]
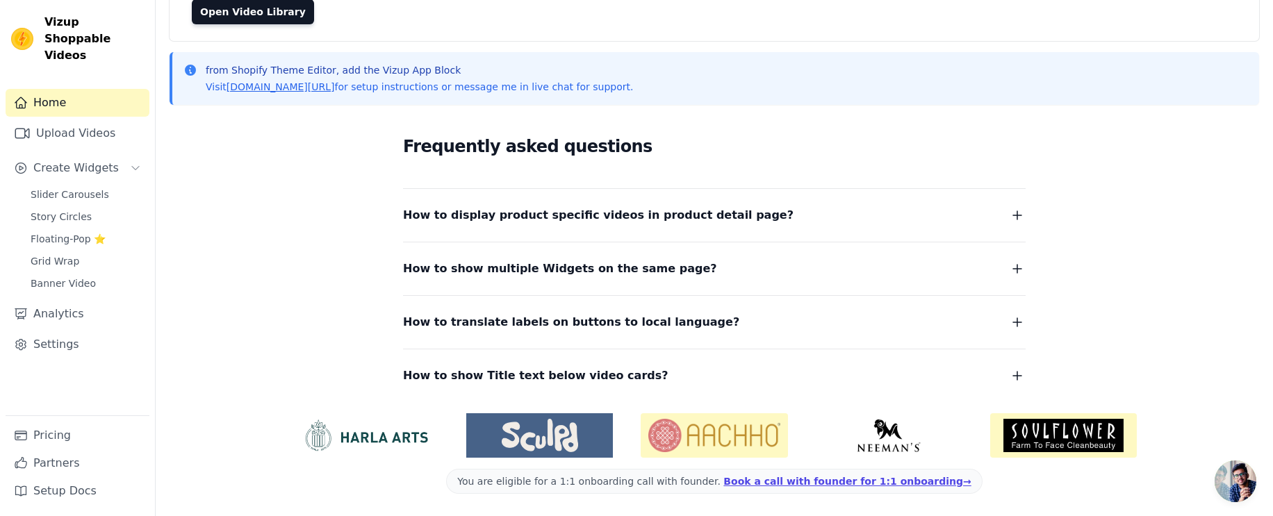
click at [1046, 434] on img at bounding box center [1063, 435] width 147 height 44
click at [91, 232] on span "Floating-Pop ⭐" at bounding box center [68, 239] width 75 height 14
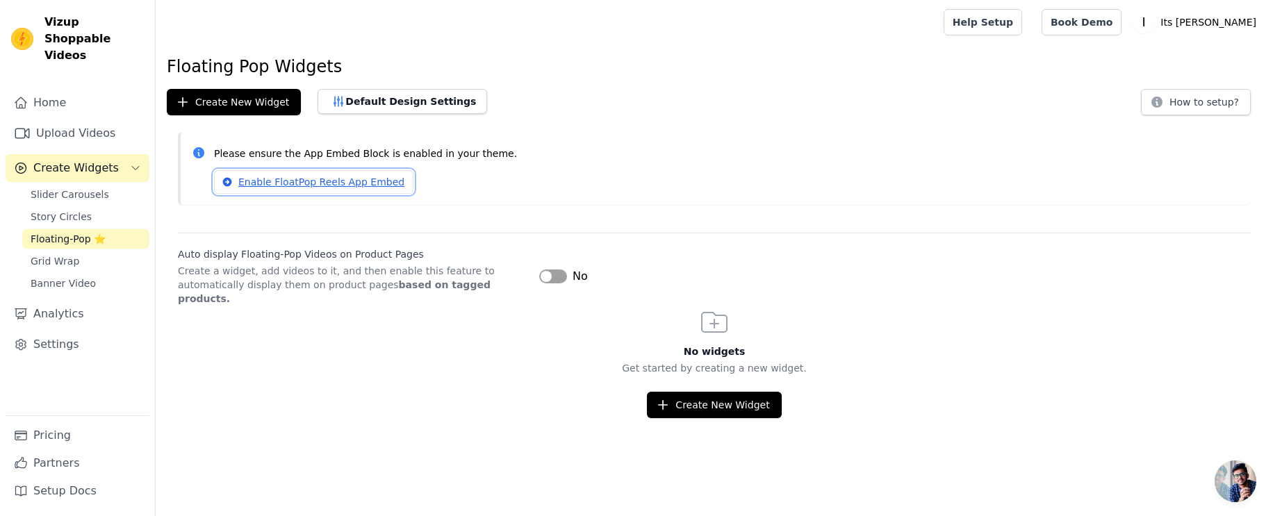
click at [317, 182] on link "Enable FloatPop Reels App Embed" at bounding box center [313, 182] width 199 height 24
click at [44, 89] on link "Home" at bounding box center [78, 103] width 144 height 28
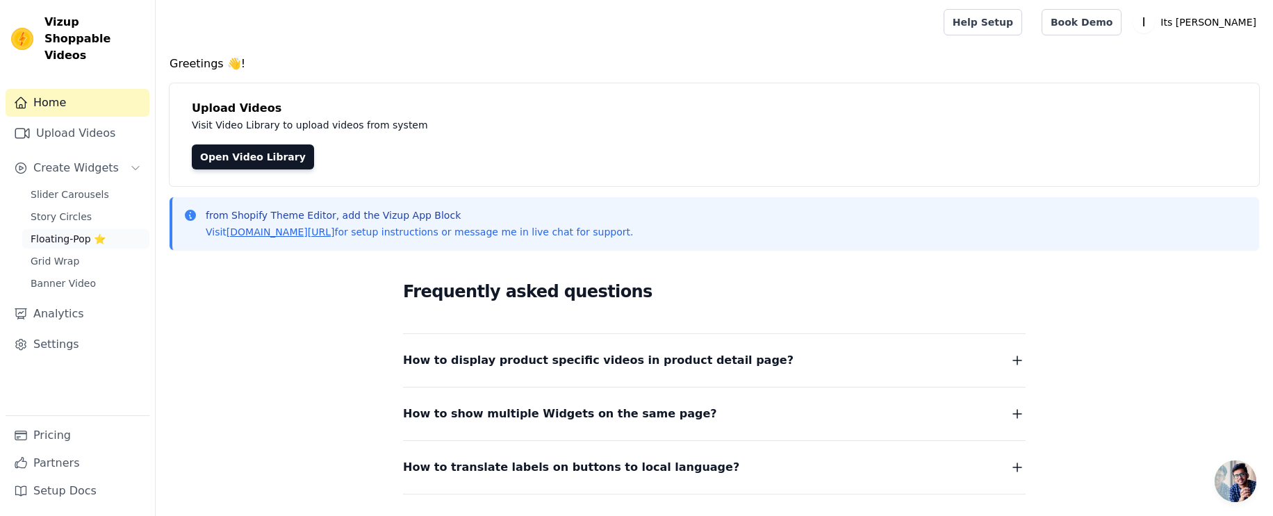
click at [58, 232] on span "Floating-Pop ⭐" at bounding box center [68, 239] width 75 height 14
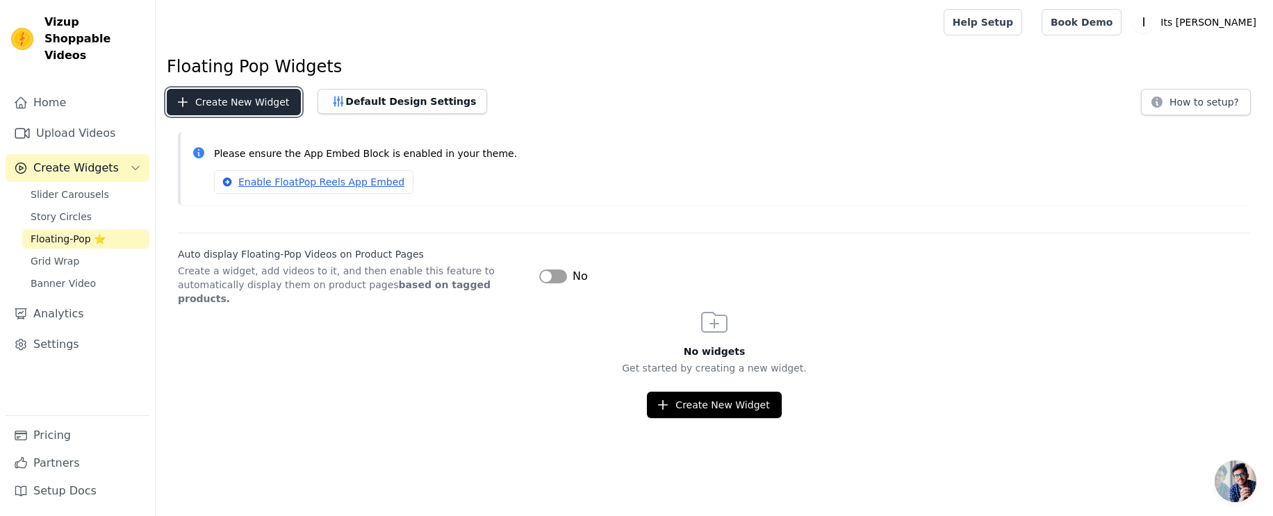
click at [235, 101] on button "Create New Widget" at bounding box center [234, 102] width 134 height 26
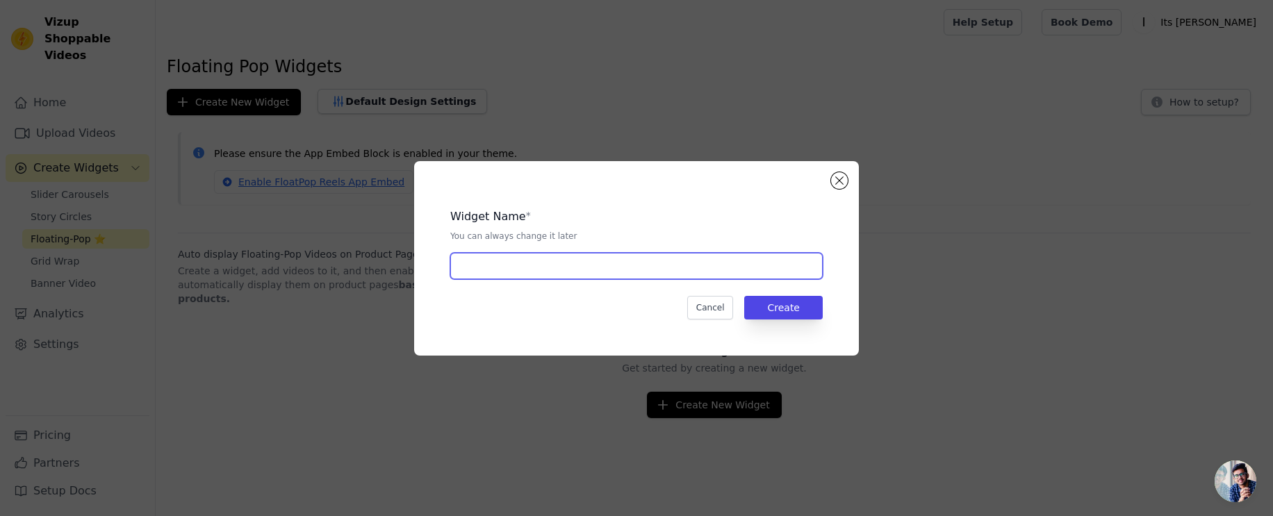
click at [542, 272] on input "text" at bounding box center [636, 266] width 372 height 26
type input "POP"
click at [789, 307] on button "Create" at bounding box center [783, 308] width 79 height 24
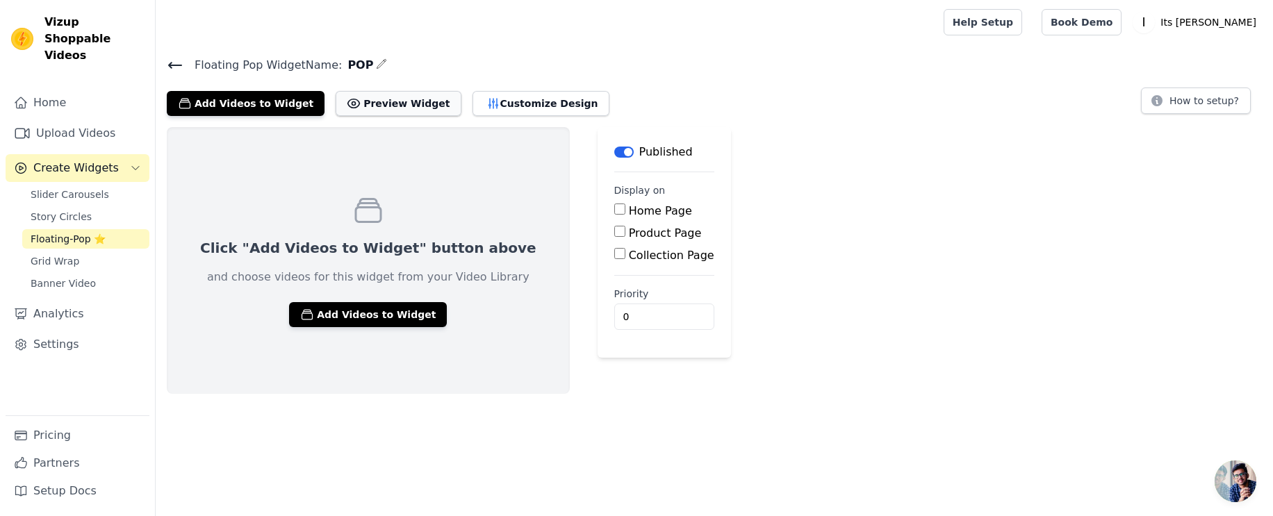
click at [355, 97] on button "Preview Widget" at bounding box center [398, 103] width 125 height 25
click at [347, 318] on button "Add Videos to Widget" at bounding box center [368, 314] width 158 height 25
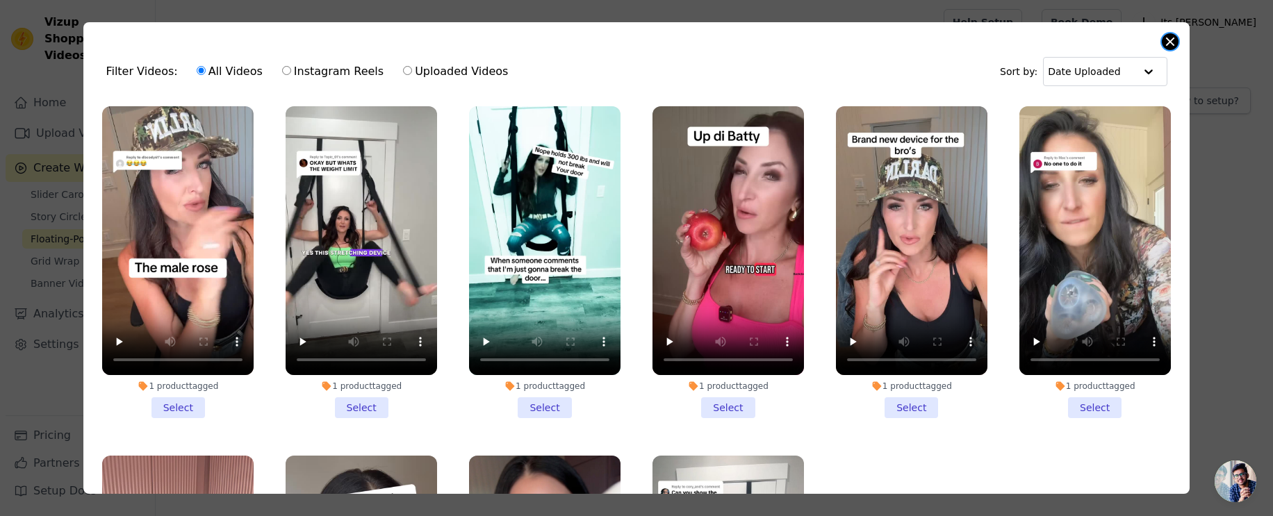
click at [1173, 39] on button "Close modal" at bounding box center [1170, 41] width 17 height 17
